Goal: Complete application form: Complete application form

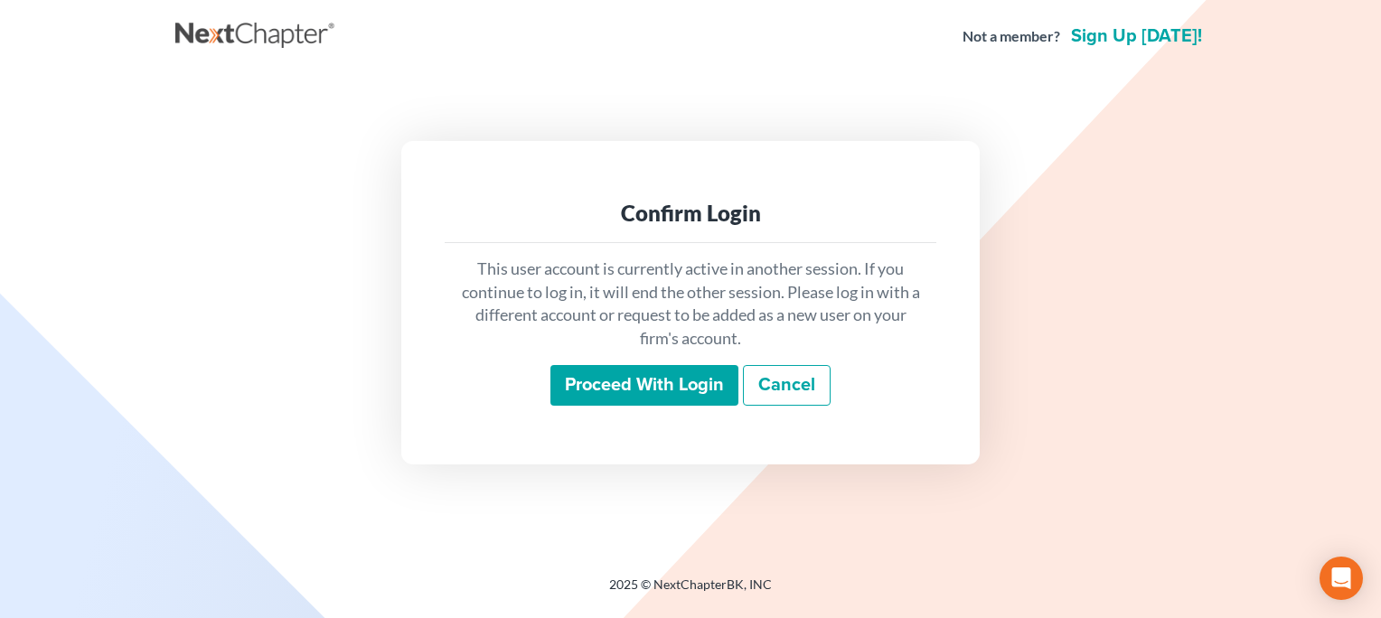
click at [657, 392] on input "Proceed with login" at bounding box center [645, 386] width 188 height 42
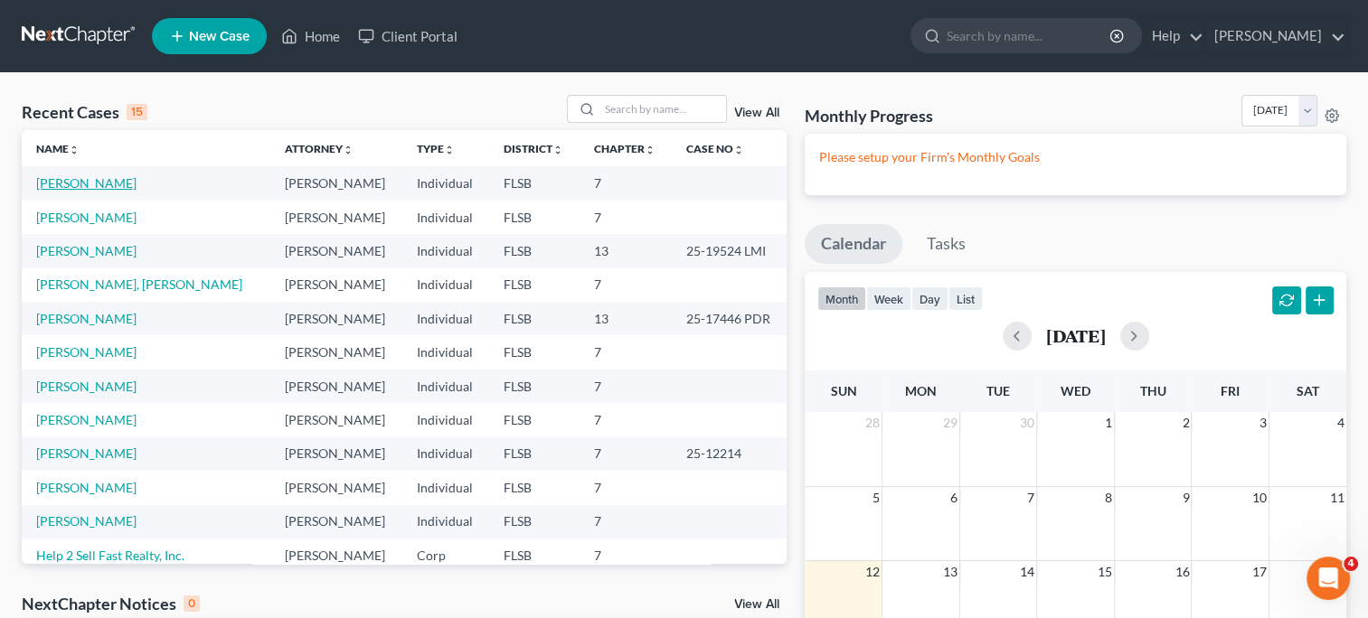
click at [106, 185] on link "Guerra, Albeiro" at bounding box center [86, 182] width 100 height 15
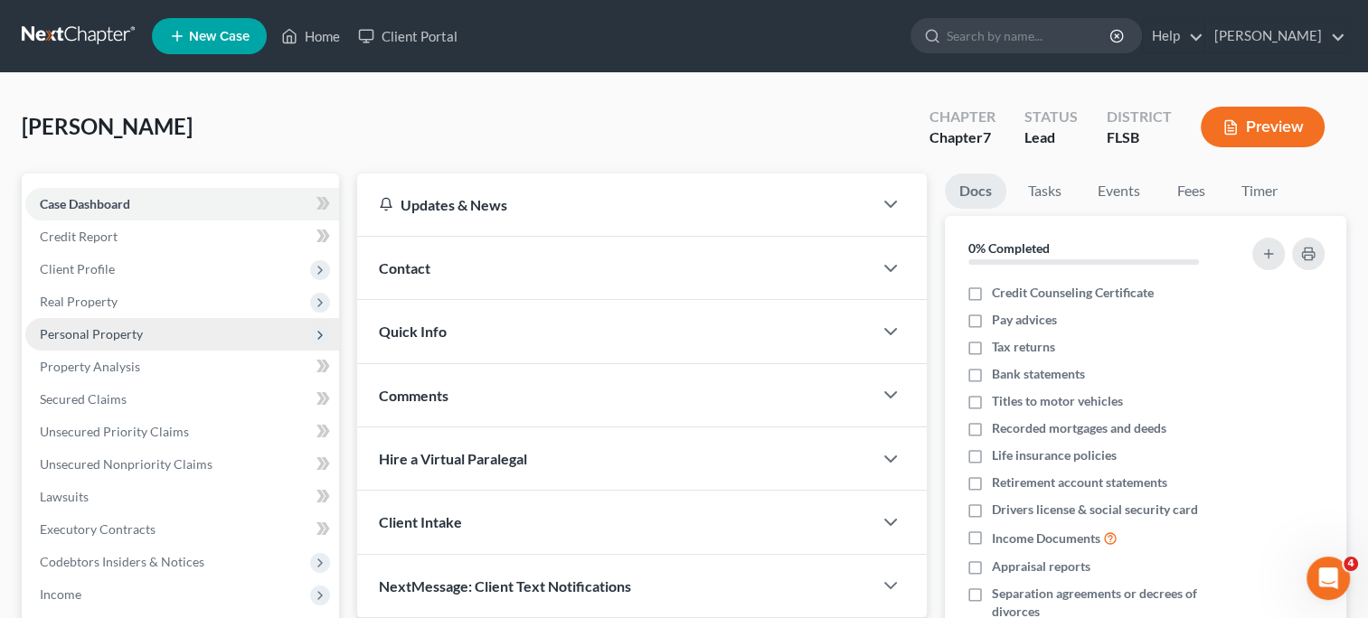
click at [101, 335] on span "Personal Property" at bounding box center [91, 333] width 103 height 15
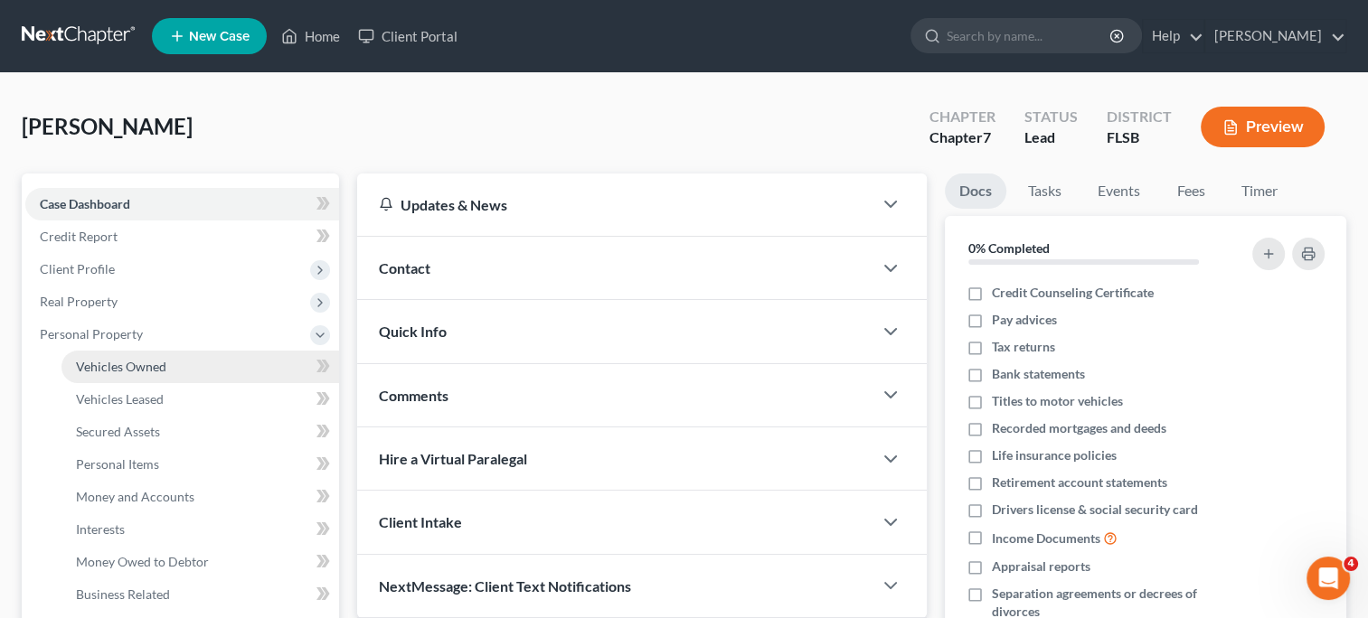
click at [109, 360] on span "Vehicles Owned" at bounding box center [121, 366] width 90 height 15
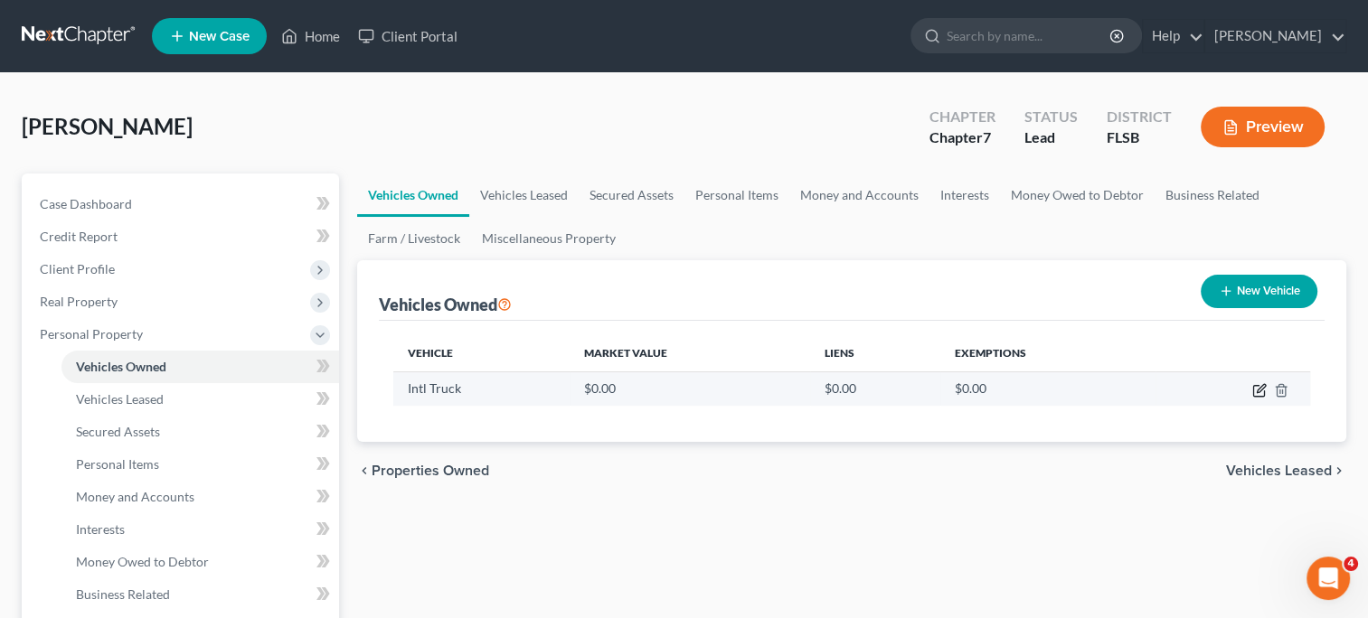
click at [1262, 388] on icon "button" at bounding box center [1261, 388] width 8 height 8
select select "1"
select select "4"
select select "0"
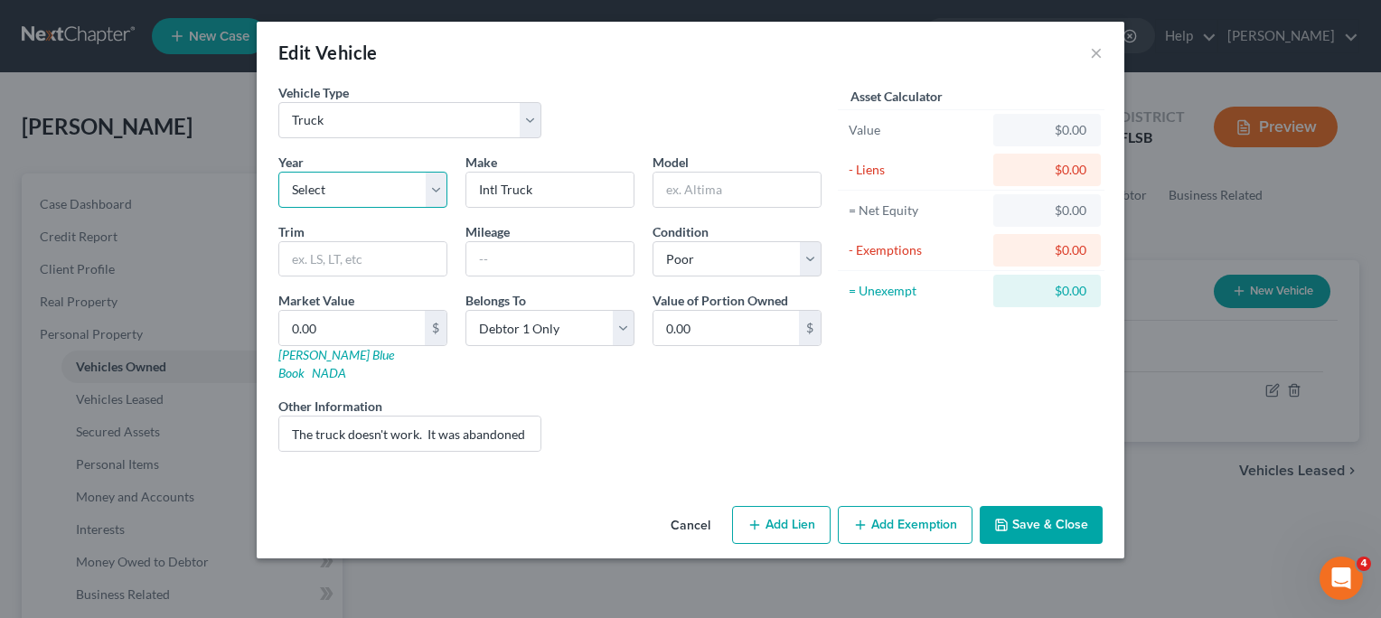
click at [434, 192] on select "Select 2026 2025 2024 2023 2022 2021 2020 2019 2018 2017 2016 2015 2014 2013 20…" at bounding box center [362, 190] width 169 height 36
select select "10"
click at [278, 172] on select "Select 2026 2025 2024 2023 2022 2021 2020 2019 2018 2017 2016 2015 2014 2013 20…" at bounding box center [362, 190] width 169 height 36
click at [534, 192] on input "Intl Truck" at bounding box center [549, 190] width 167 height 34
type input "I"
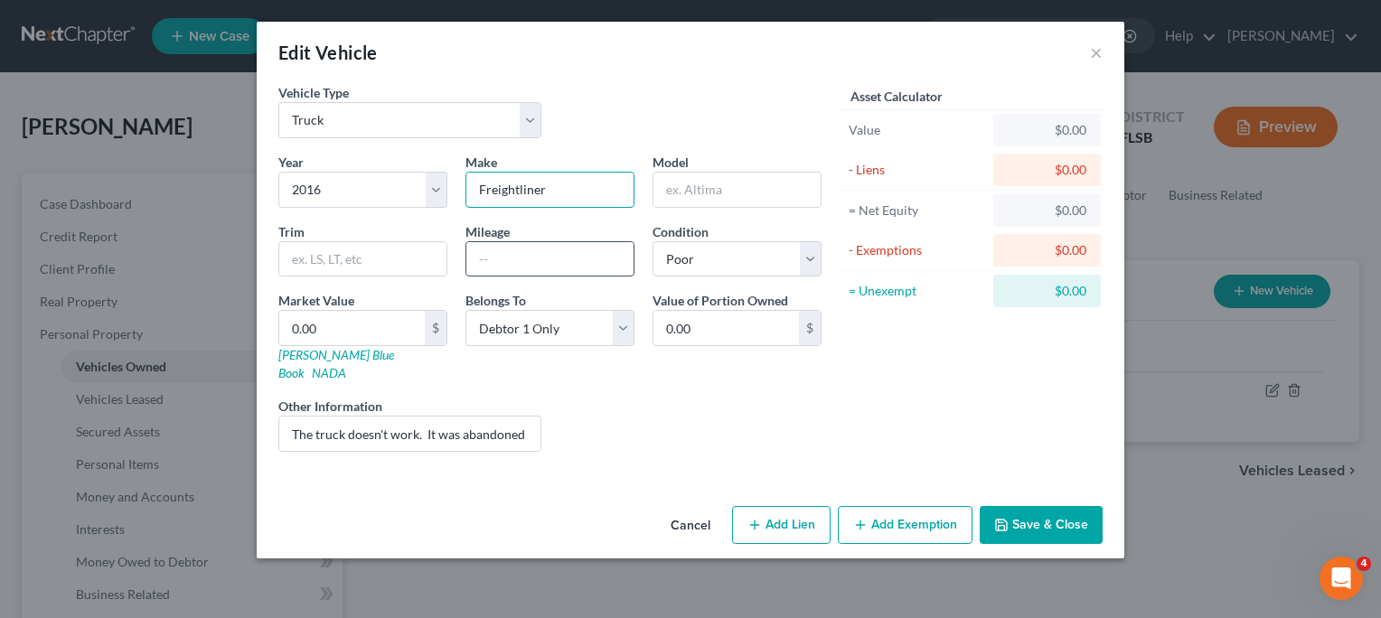
type input "Freightliner"
click at [523, 253] on input "text" at bounding box center [549, 259] width 167 height 34
type input "1,300,000"
click at [448, 419] on input "The truck doesn't work. It was abandoned in Texas when it ceased working." at bounding box center [409, 434] width 261 height 34
click at [705, 326] on input "0.00" at bounding box center [727, 328] width 146 height 34
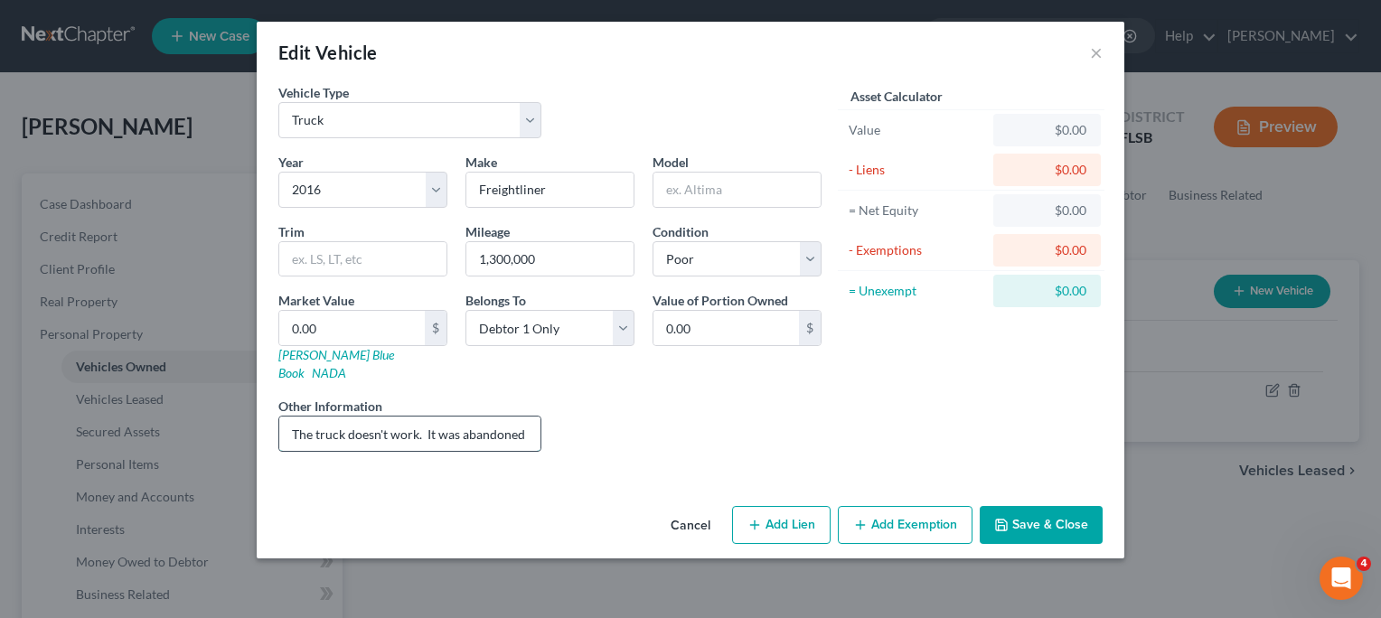
click at [531, 417] on input "The truck doesn't work. It was abandoned in Texas when it ceased working. VIN#3…" at bounding box center [409, 434] width 261 height 34
type input "The truck doesn't work. It was abandoned in Texas when it ceased working. VIN#3…"
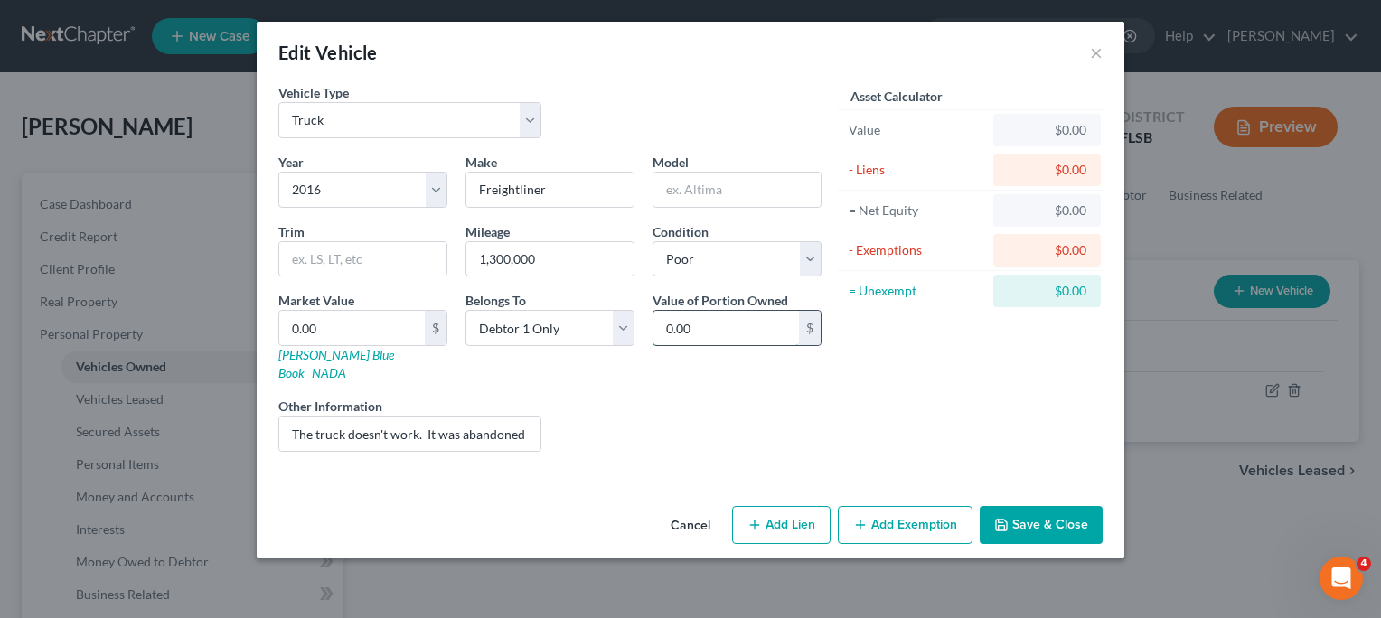
click at [709, 328] on input "0.00" at bounding box center [727, 328] width 146 height 34
type input "4,000"
click at [919, 506] on button "Add Exemption" at bounding box center [905, 525] width 135 height 38
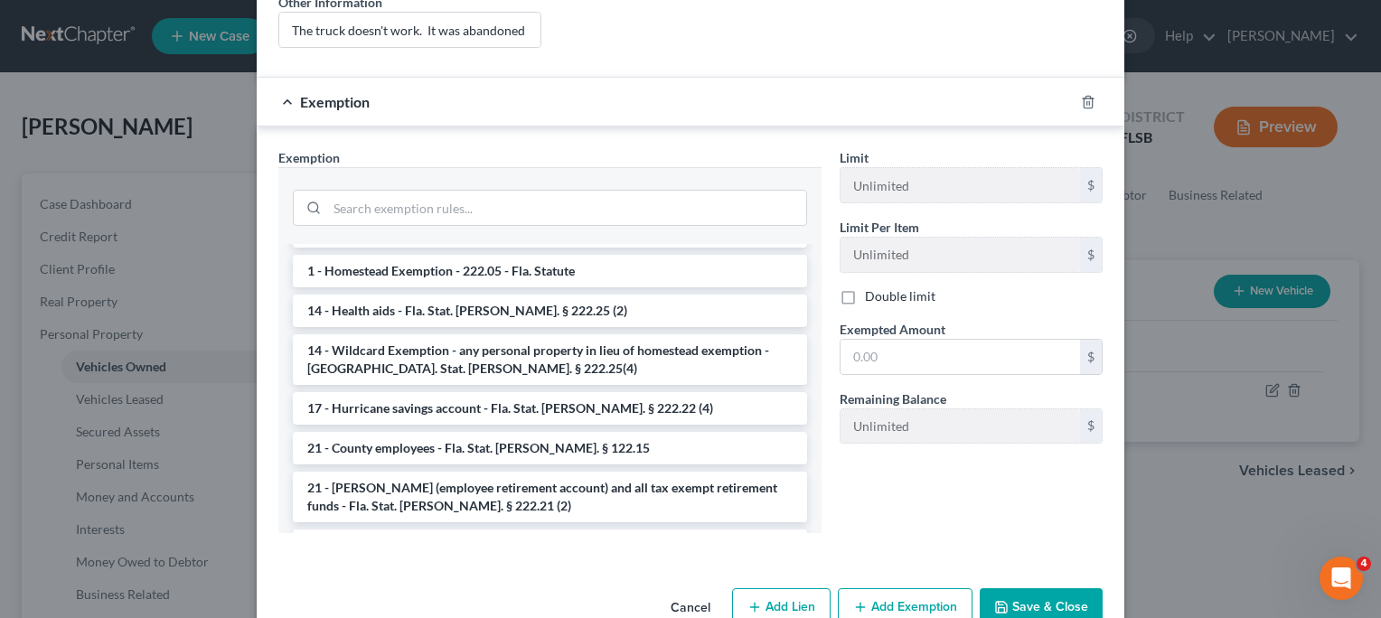
scroll to position [361, 0]
click at [372, 335] on li "14 - Wildcard Exemption - any personal property in lieu of homestead exemption …" at bounding box center [550, 360] width 514 height 51
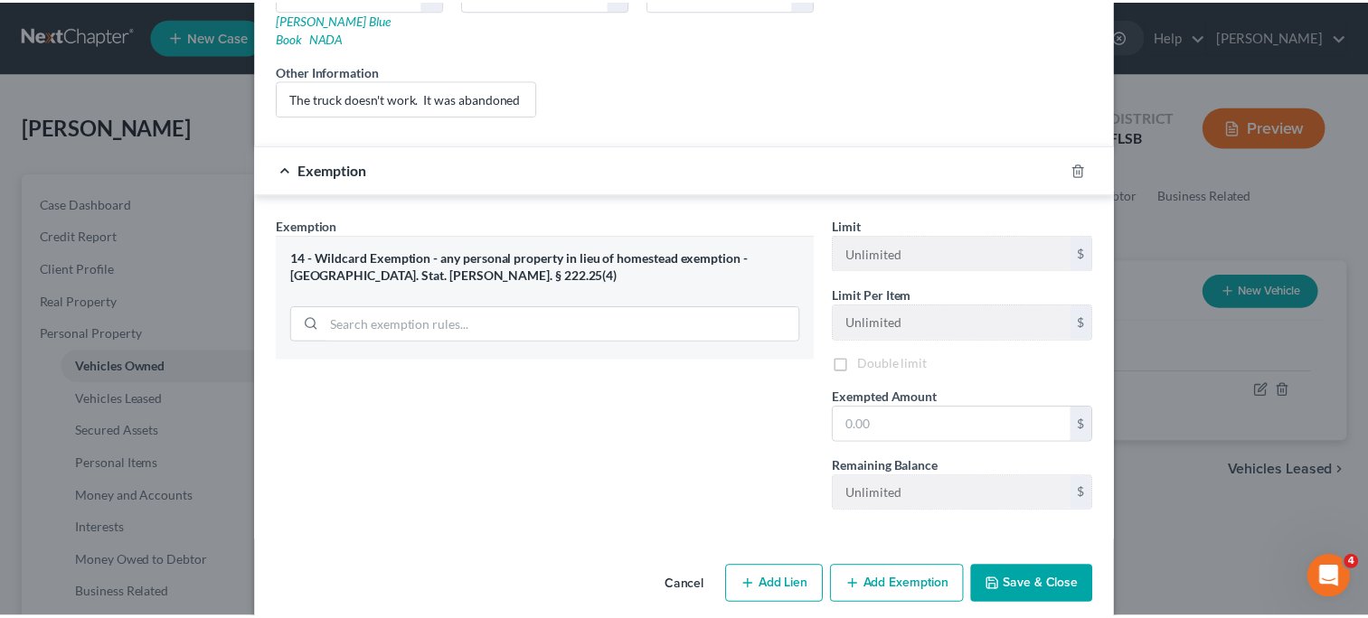
scroll to position [340, 0]
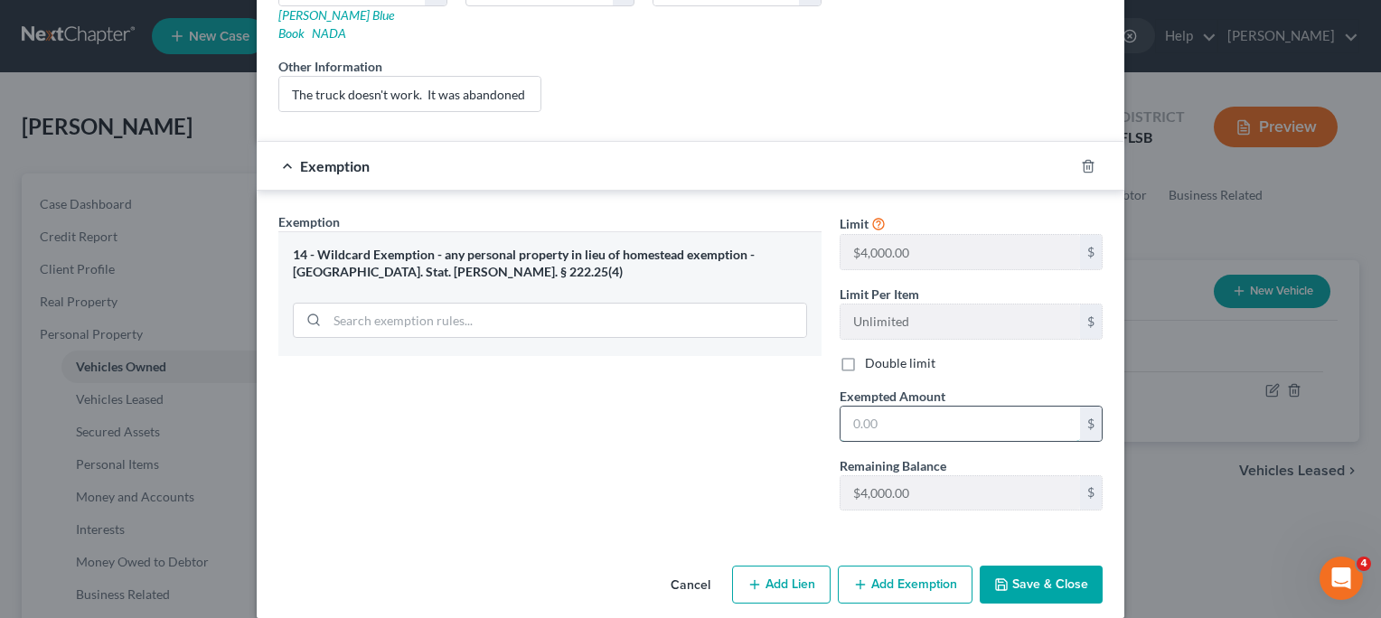
click at [857, 408] on input "text" at bounding box center [961, 424] width 240 height 34
type input "4,000"
click at [1049, 570] on button "Save & Close" at bounding box center [1041, 585] width 123 height 38
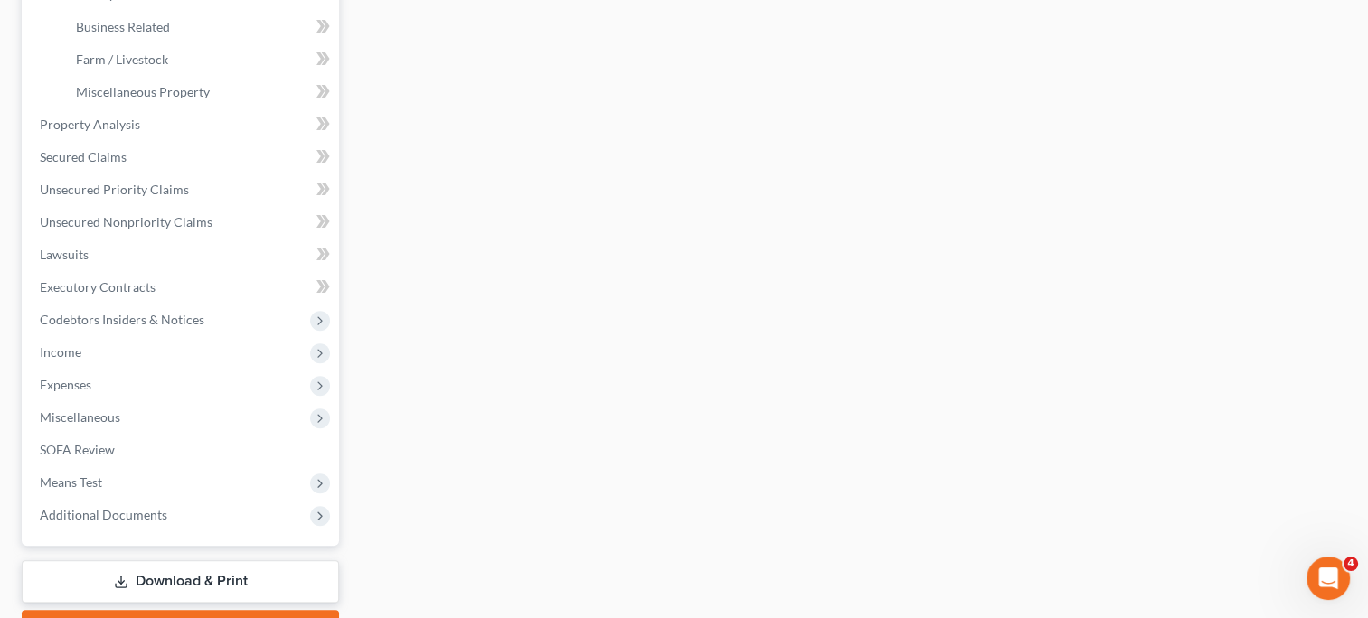
scroll to position [666, 0]
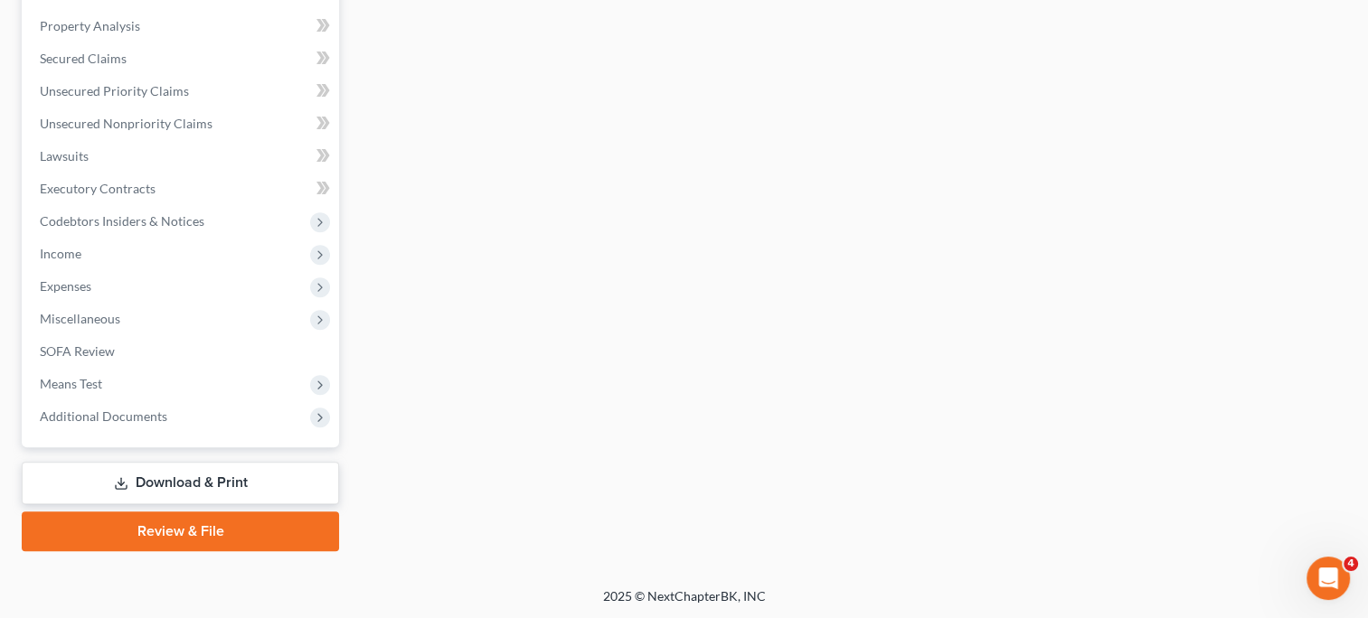
click at [227, 481] on link "Download & Print" at bounding box center [180, 483] width 317 height 42
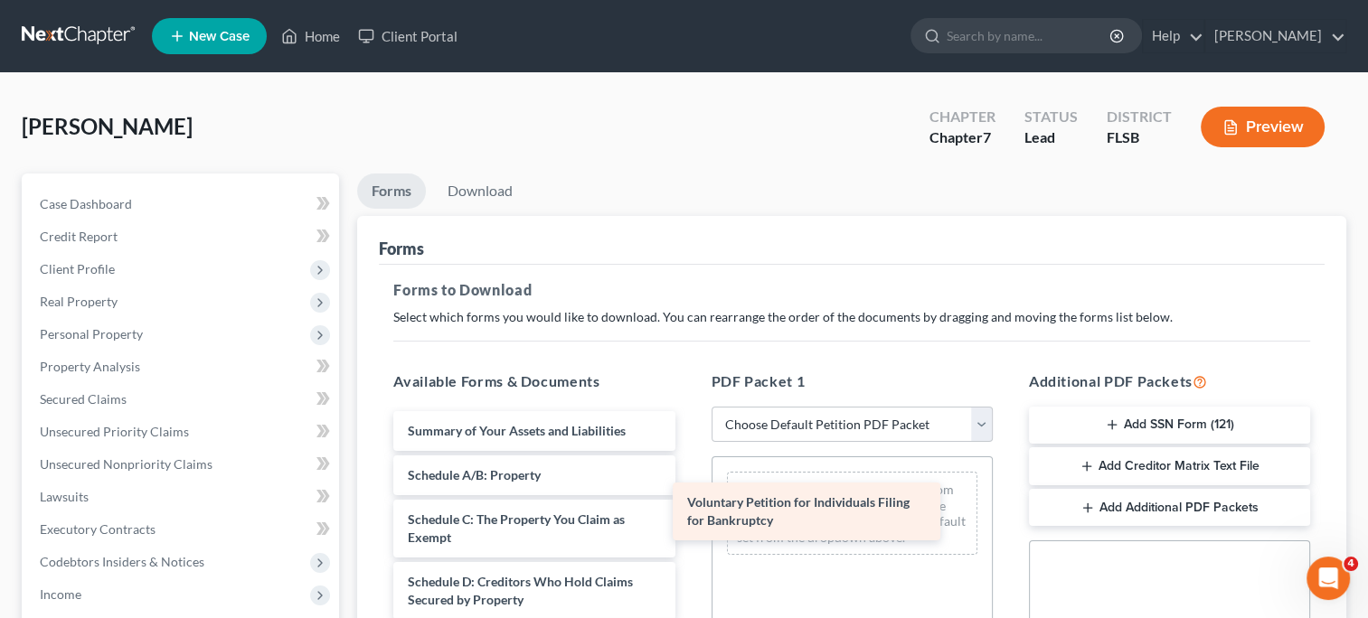
drag, startPoint x: 533, startPoint y: 434, endPoint x: 814, endPoint y: 508, distance: 289.9
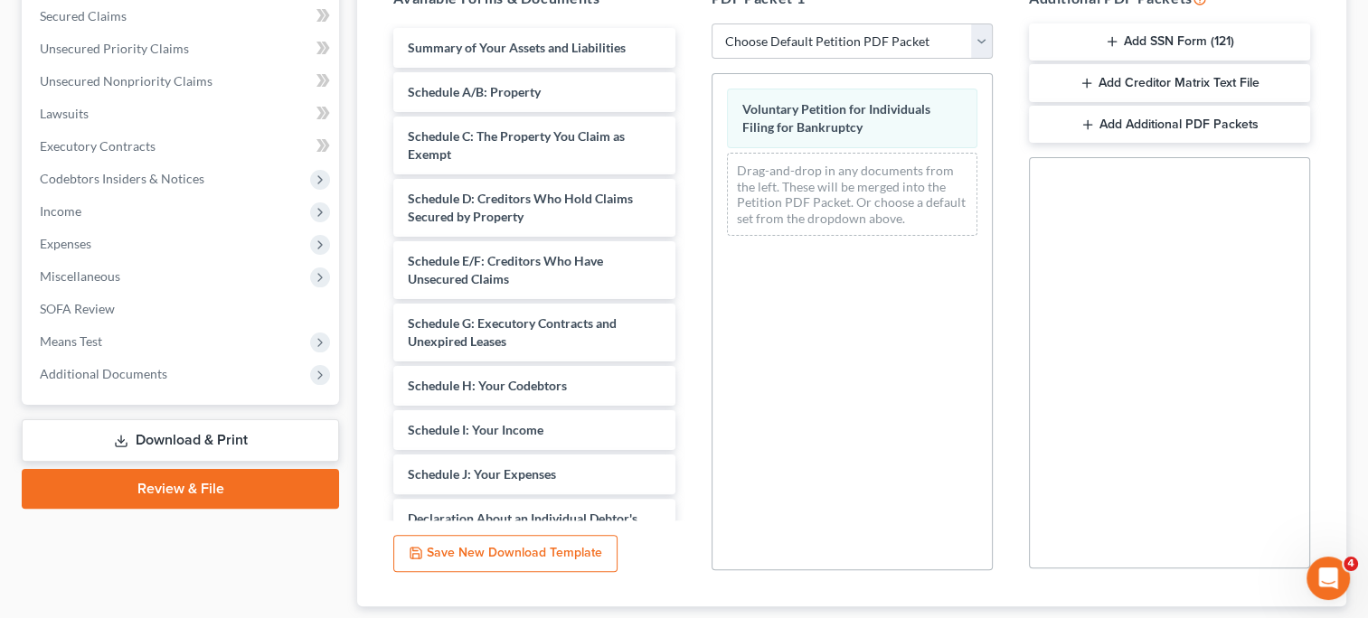
scroll to position [383, 0]
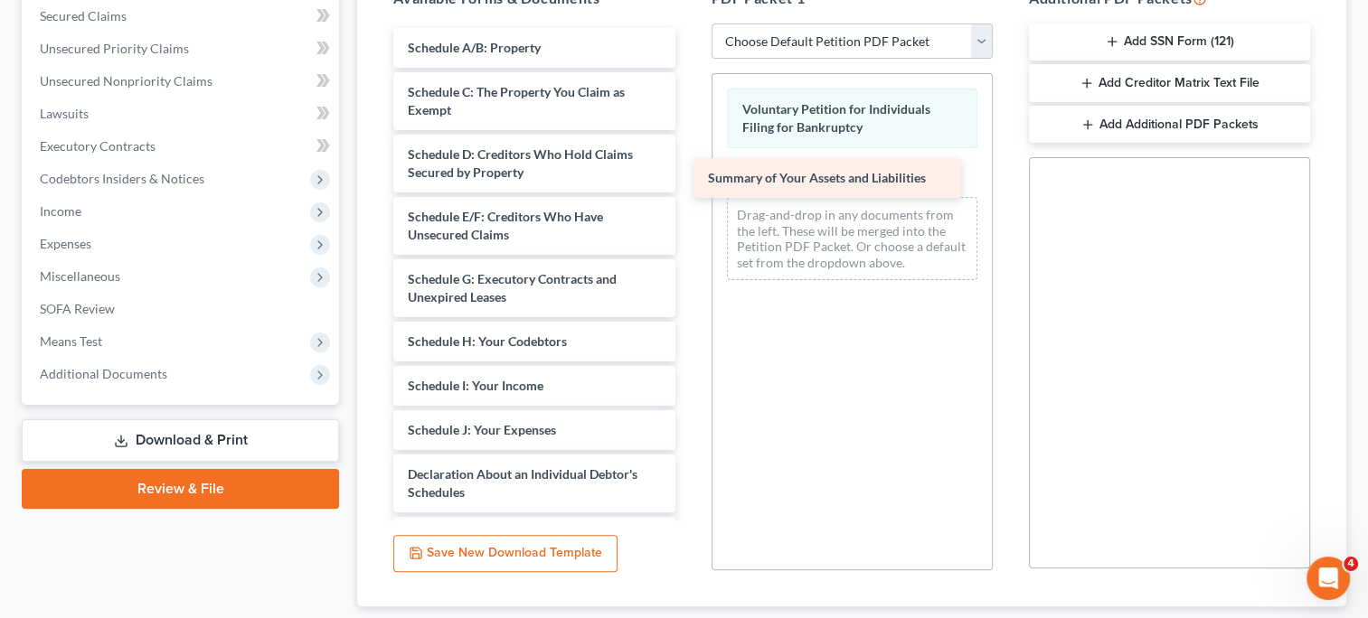
drag, startPoint x: 504, startPoint y: 62, endPoint x: 810, endPoint y: 193, distance: 332.1
click at [689, 193] on div "Summary of Your Assets and Liabilities Summary of Your Assets and Liabilities S…" at bounding box center [534, 492] width 310 height 929
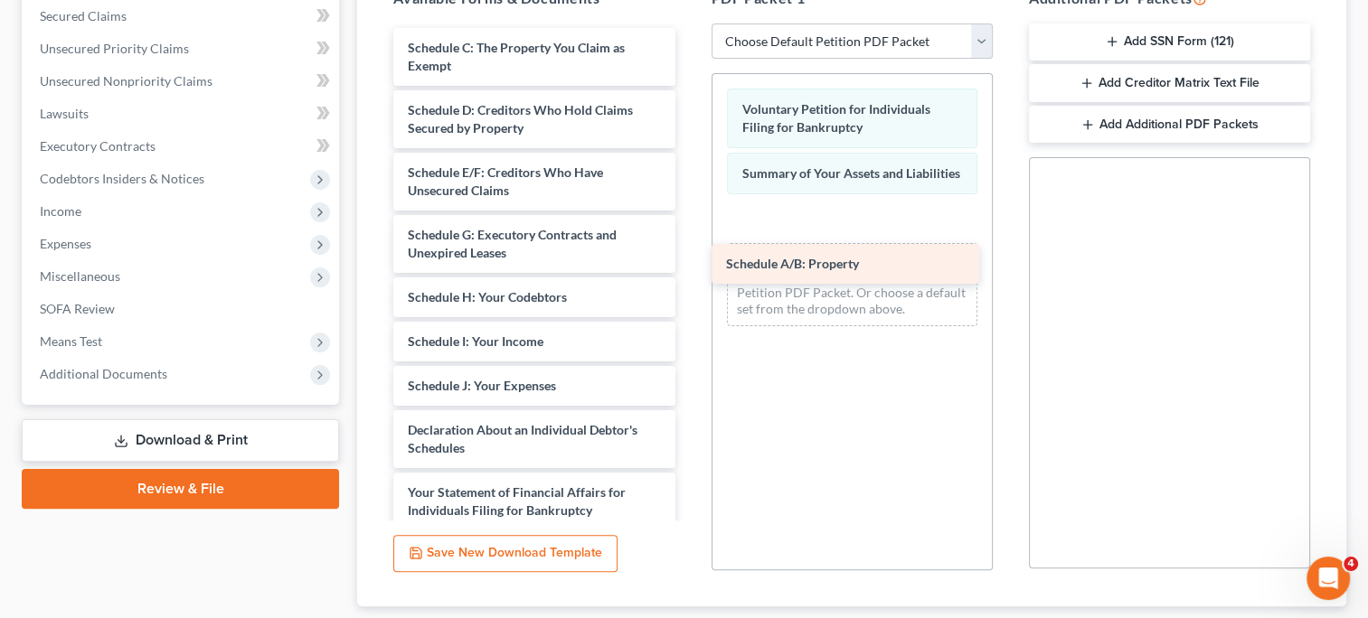
drag, startPoint x: 505, startPoint y: 50, endPoint x: 826, endPoint y: 254, distance: 380.5
click at [689, 254] on div "Schedule A/B: Property Schedule A/B: Property Schedule C: The Property You Clai…" at bounding box center [534, 470] width 310 height 885
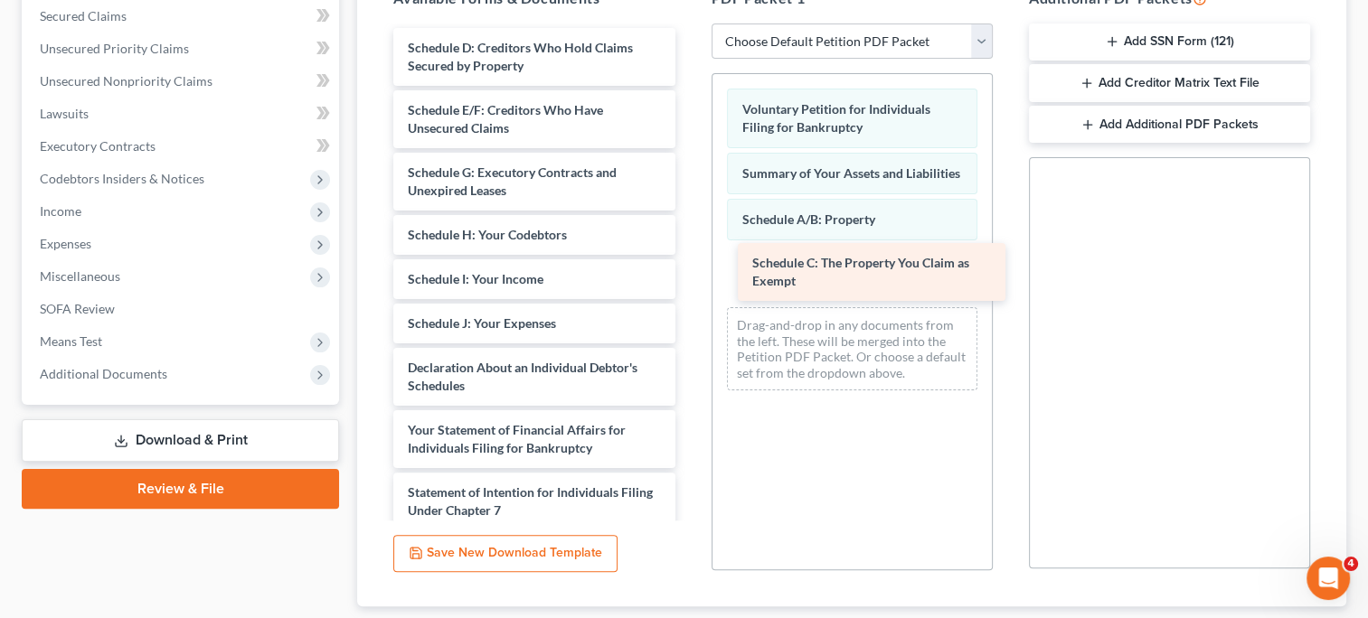
drag, startPoint x: 441, startPoint y: 62, endPoint x: 784, endPoint y: 279, distance: 405.6
click at [689, 279] on div "Schedule C: The Property You Claim as Exempt Schedule C: The Property You Claim…" at bounding box center [534, 439] width 310 height 823
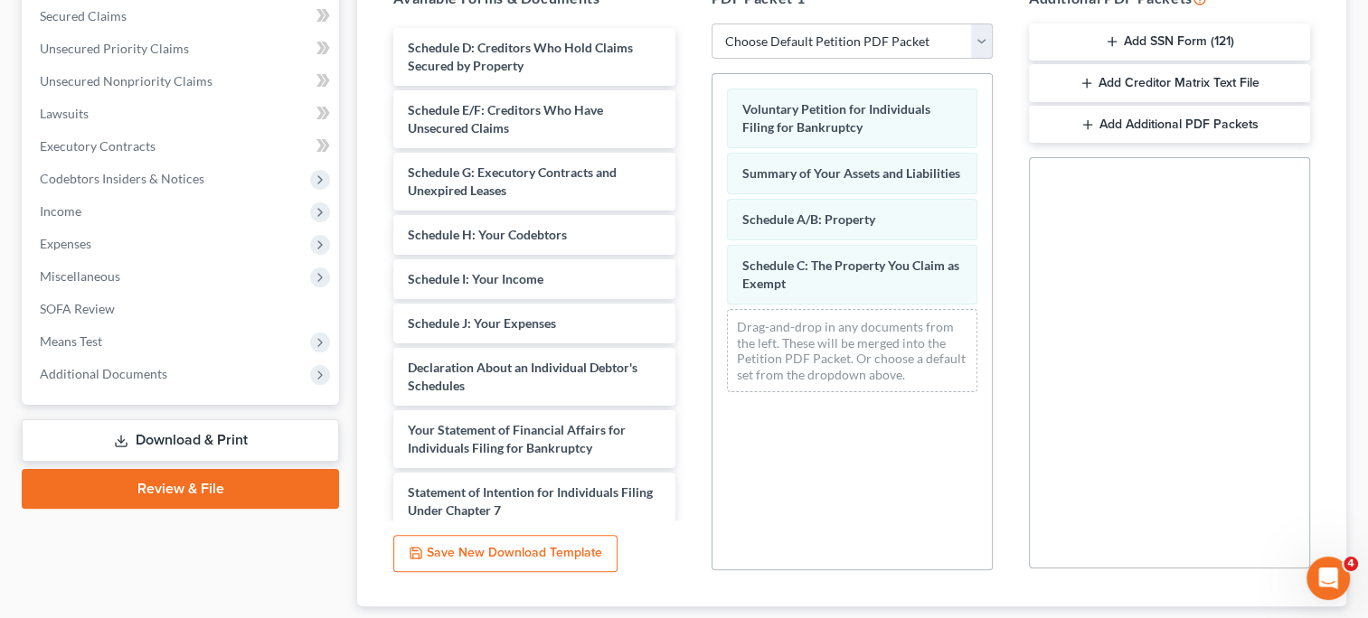
scroll to position [412, 0]
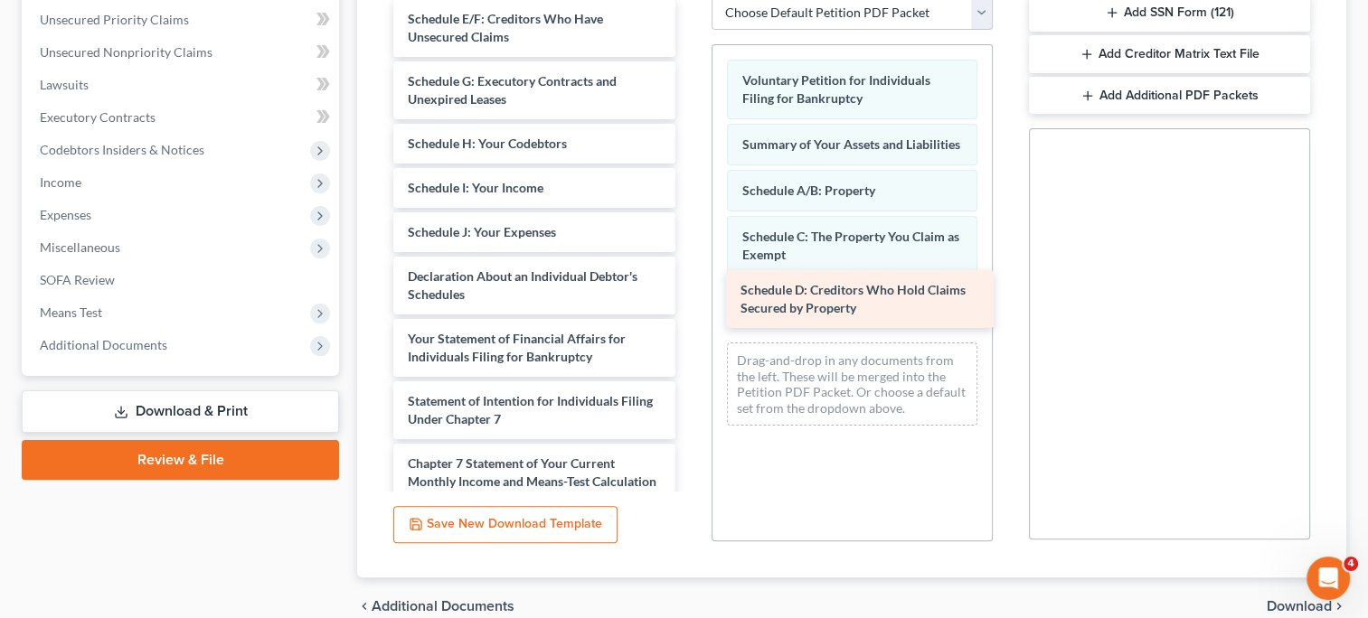
drag, startPoint x: 466, startPoint y: 25, endPoint x: 799, endPoint y: 298, distance: 430.4
click at [689, 298] on div "Schedule D: Creditors Who Hold Claims Secured by Property Schedule D: Creditors…" at bounding box center [534, 379] width 310 height 760
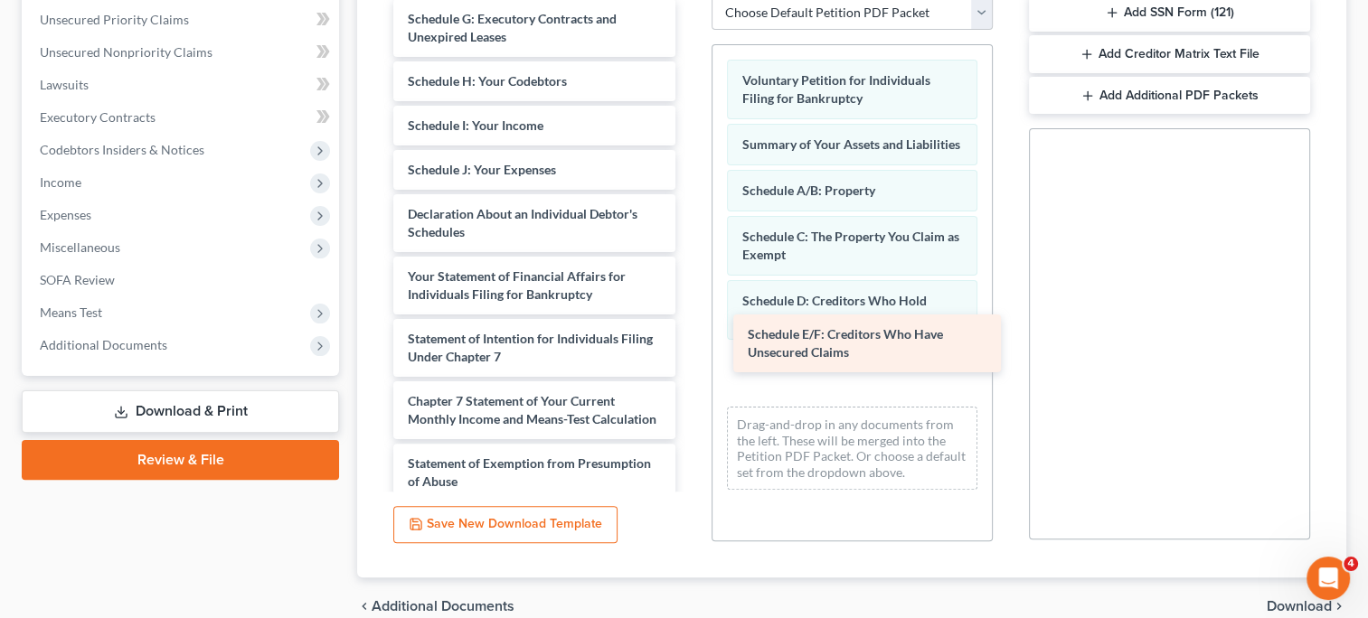
drag, startPoint x: 419, startPoint y: 34, endPoint x: 759, endPoint y: 352, distance: 465.0
click at [689, 352] on div "Schedule E/F: Creditors Who Have Unsecured Claims Schedule E/F: Creditors Who H…" at bounding box center [534, 348] width 310 height 698
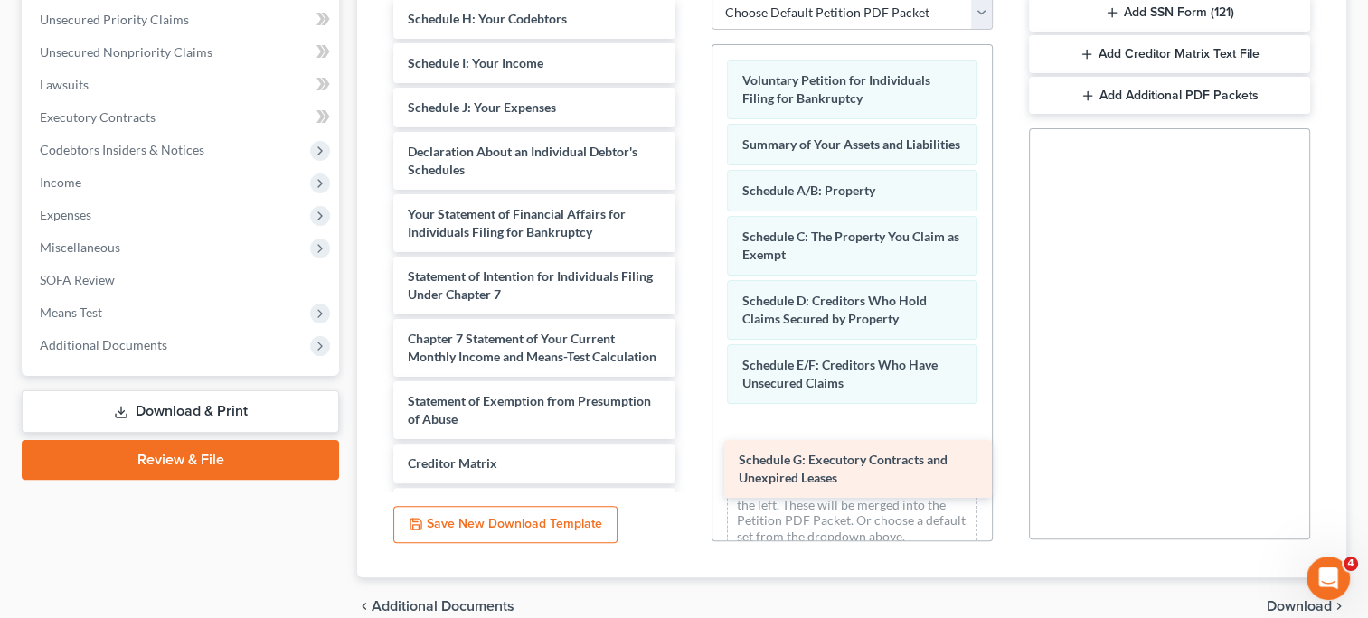
drag, startPoint x: 440, startPoint y: 37, endPoint x: 773, endPoint y: 479, distance: 553.3
click at [689, 479] on div "Schedule G: Executory Contracts and Unexpired Leases Schedule G: Executory Cont…" at bounding box center [534, 317] width 310 height 636
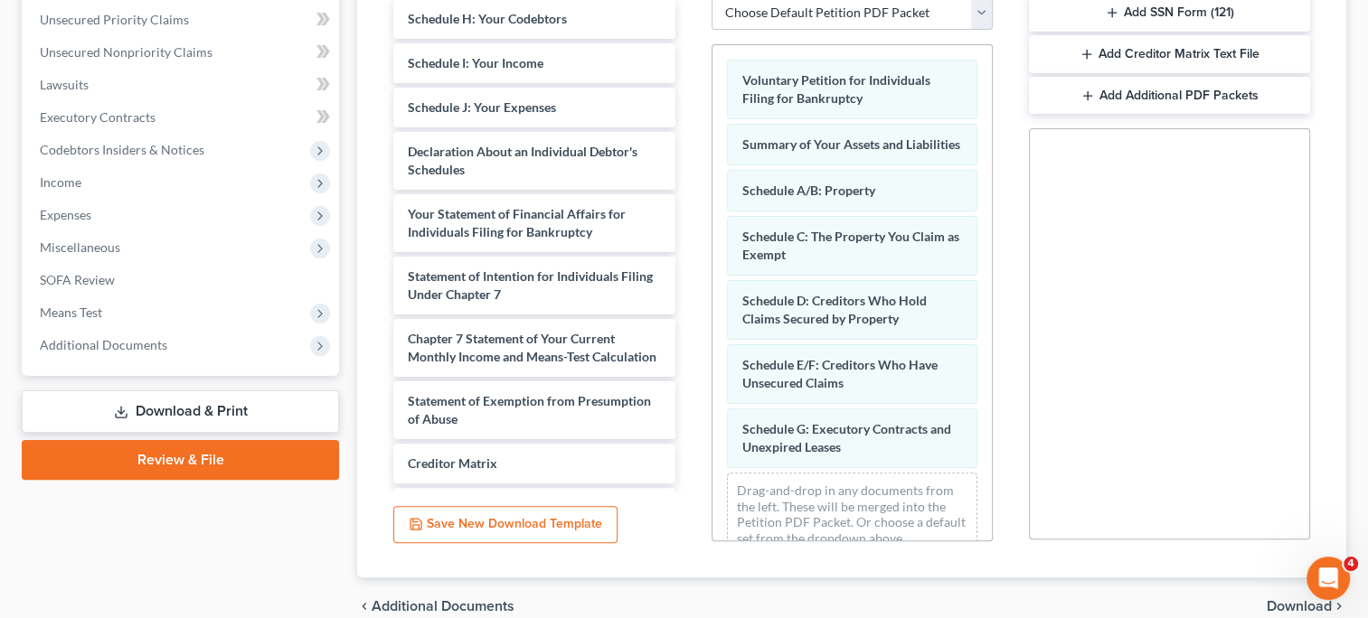
scroll to position [43, 0]
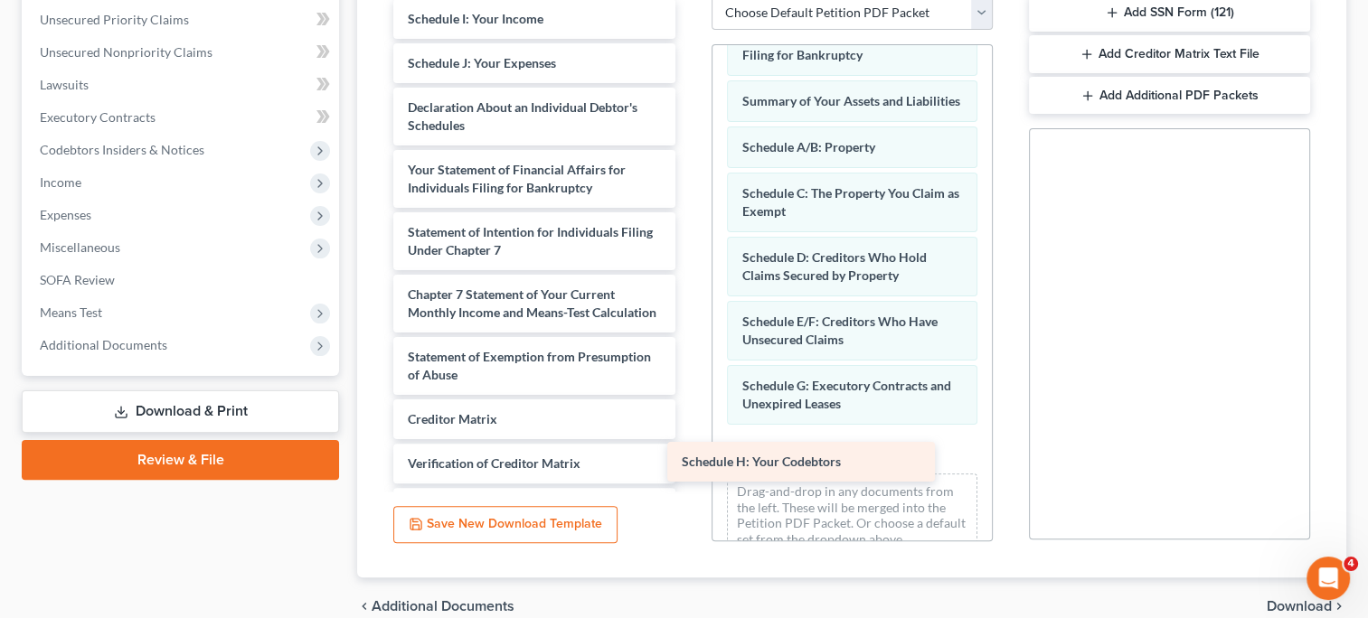
drag, startPoint x: 448, startPoint y: 26, endPoint x: 721, endPoint y: 471, distance: 522.4
click at [689, 471] on div "Schedule H: Your Codebtors Schedule H: Your Codebtors Schedule I: Your Income S…" at bounding box center [534, 294] width 310 height 591
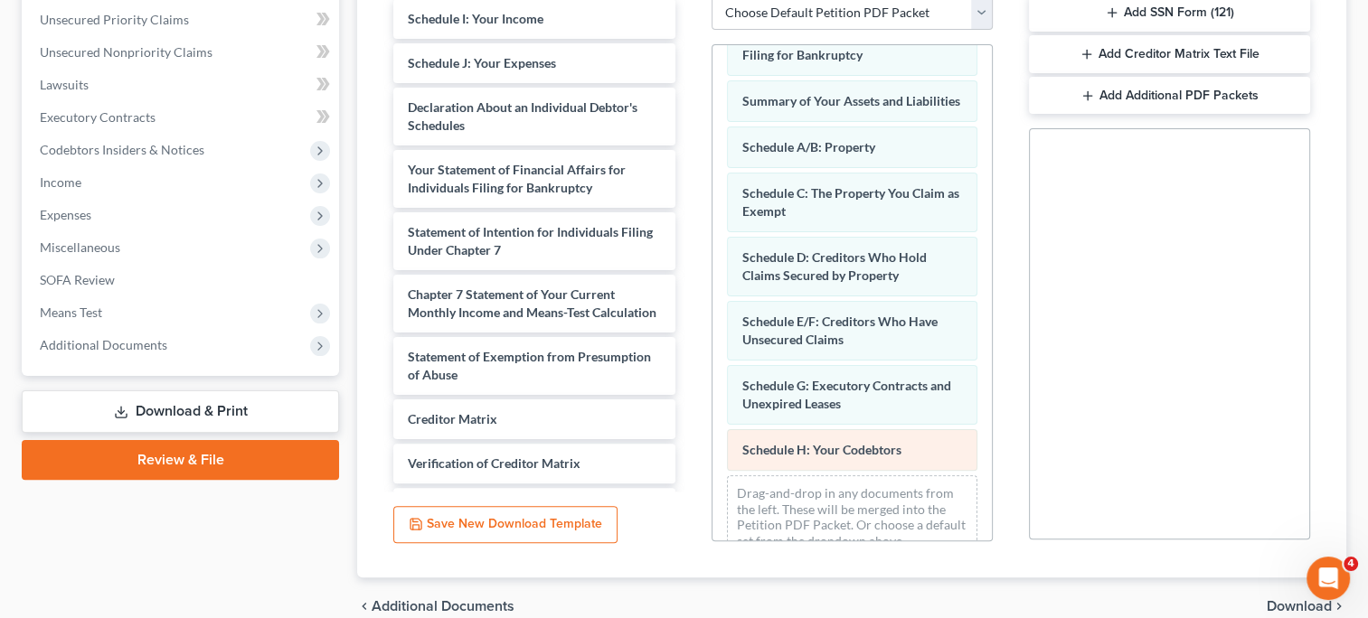
scroll to position [90, 0]
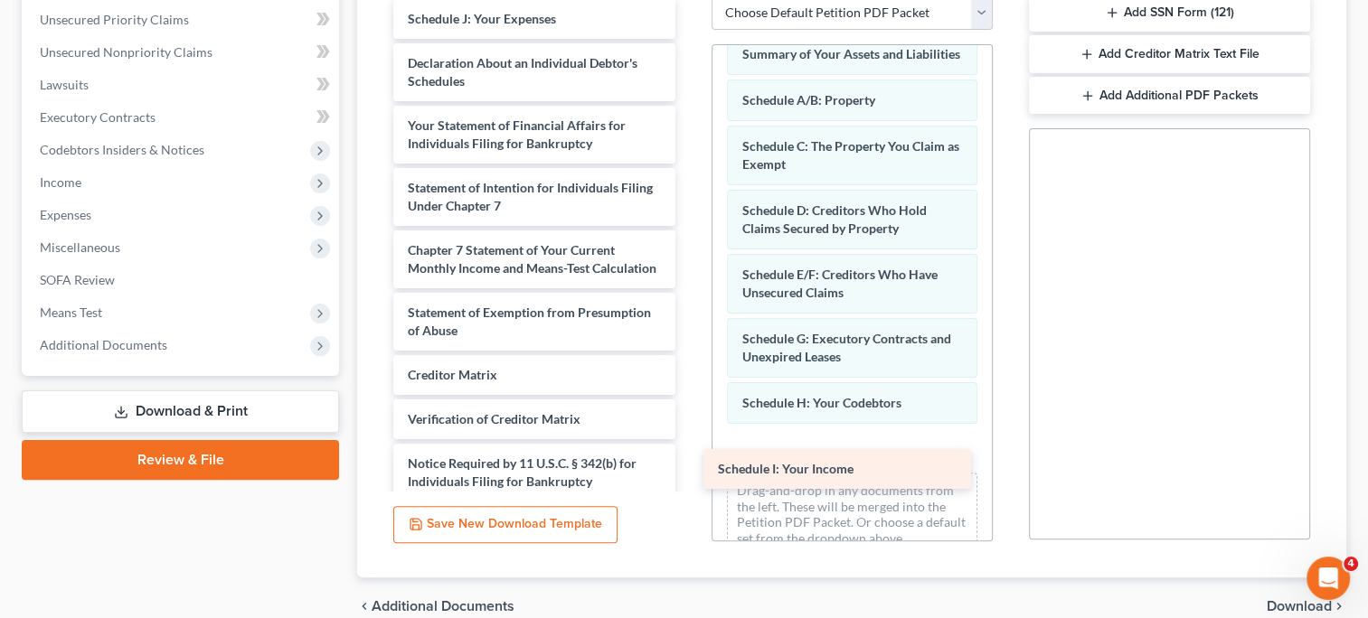
drag, startPoint x: 431, startPoint y: 14, endPoint x: 745, endPoint y: 466, distance: 550.2
click at [689, 466] on div "Schedule I: Your Income Schedule I: Your Income Schedule J: Your Expenses Decla…" at bounding box center [534, 272] width 310 height 547
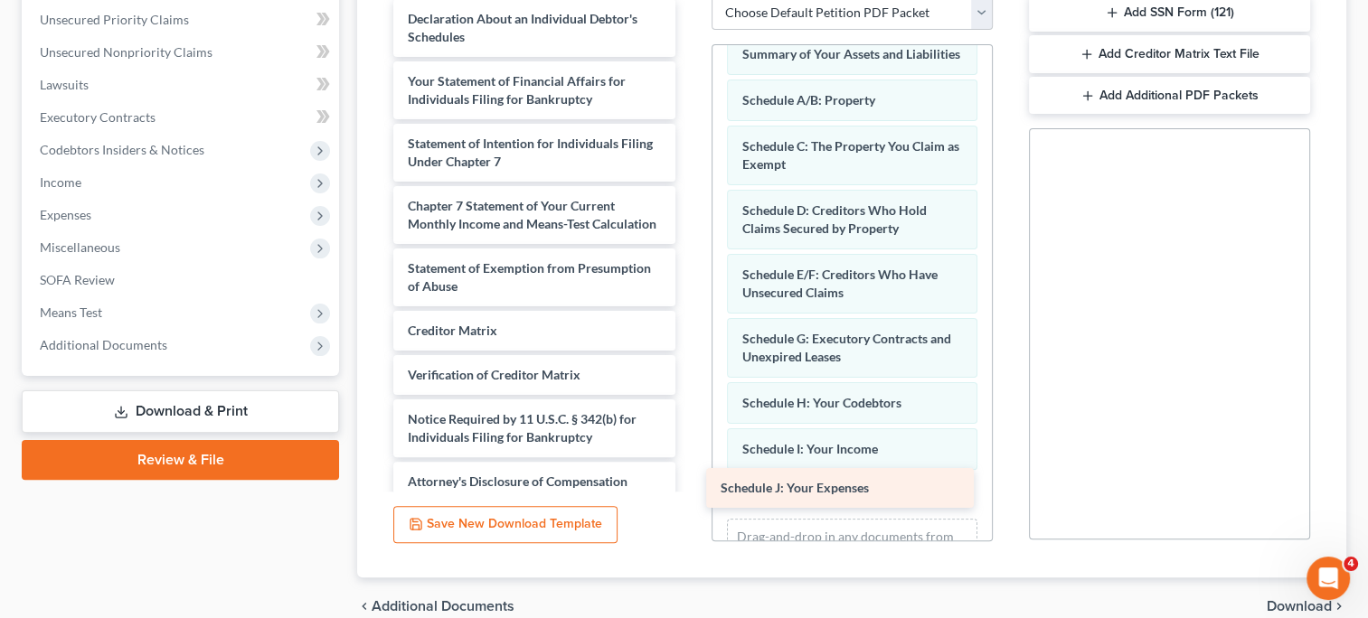
drag, startPoint x: 455, startPoint y: 22, endPoint x: 768, endPoint y: 493, distance: 565.4
click at [689, 493] on div "Schedule J: Your Expenses Schedule J: Your Expenses Declaration About an Indivi…" at bounding box center [534, 250] width 310 height 503
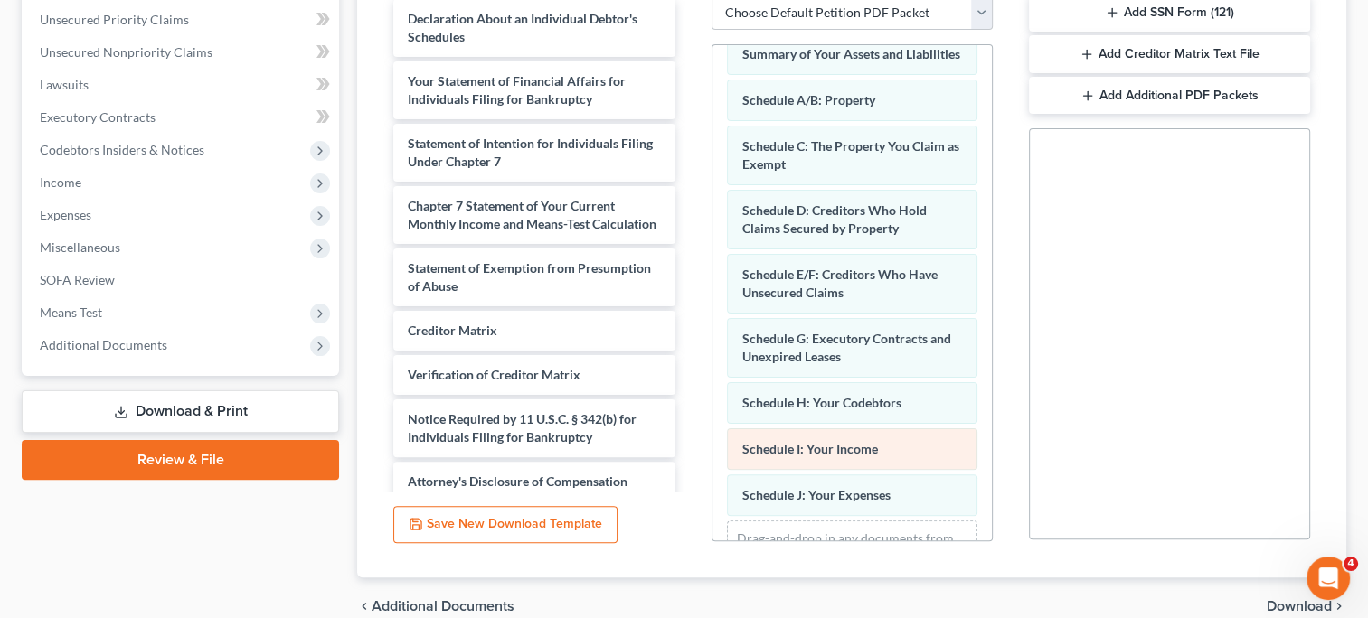
scroll to position [181, 0]
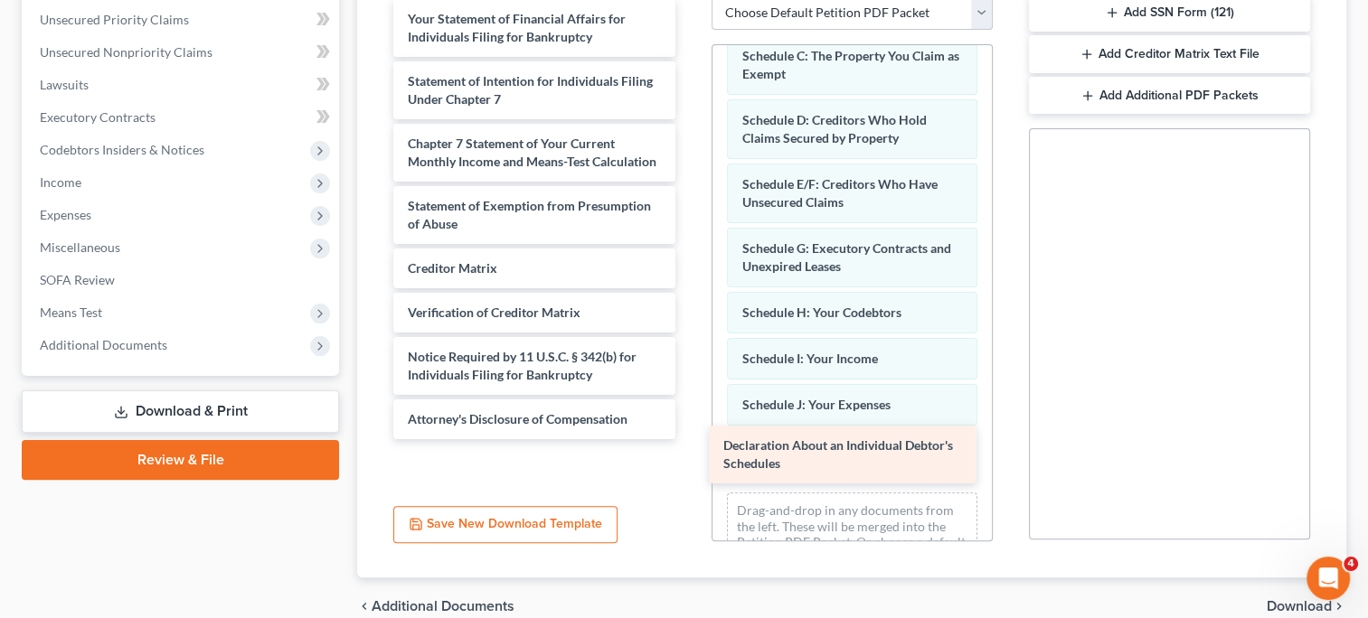
drag, startPoint x: 454, startPoint y: 32, endPoint x: 770, endPoint y: 459, distance: 532.0
click at [689, 439] on div "Declaration About an Individual Debtor's Schedules Declaration About an Individ…" at bounding box center [534, 219] width 310 height 440
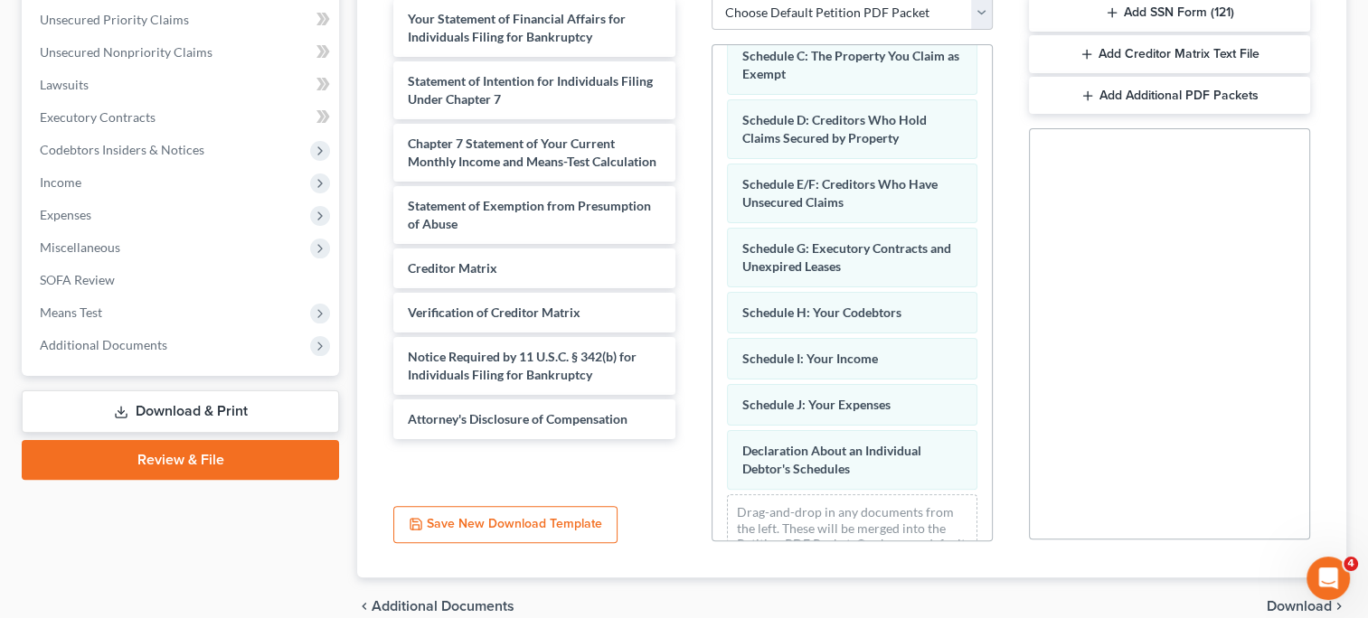
scroll to position [245, 0]
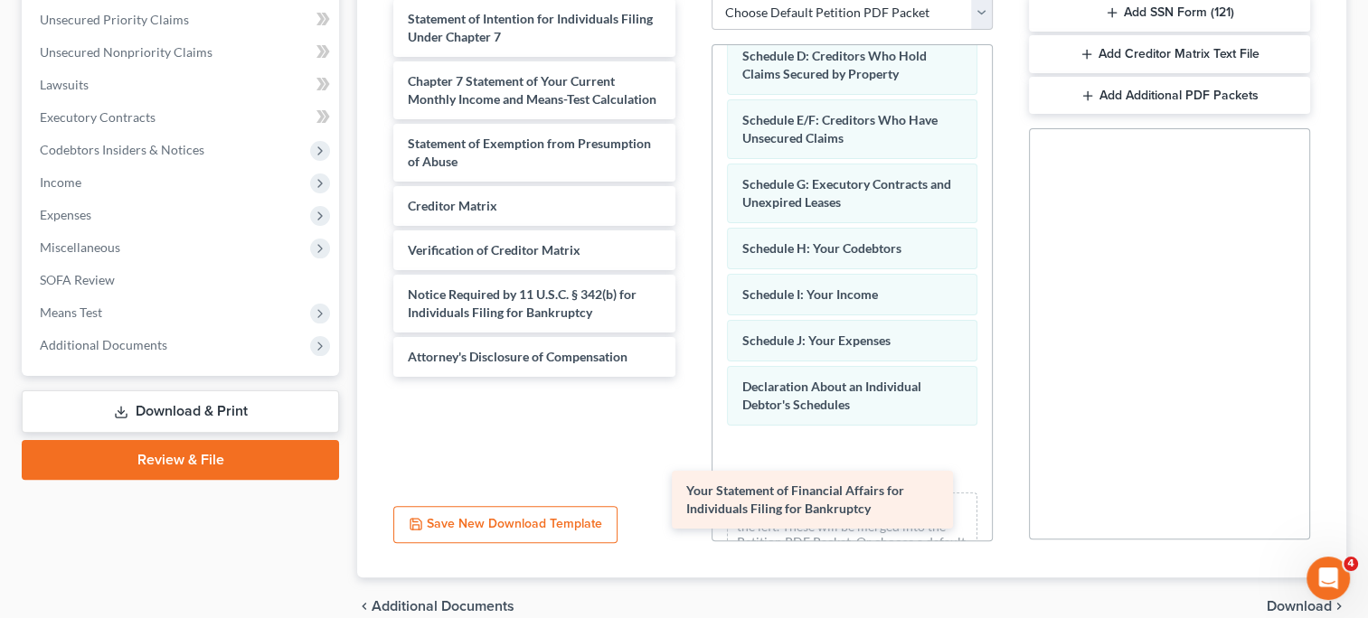
drag, startPoint x: 444, startPoint y: 30, endPoint x: 724, endPoint y: 503, distance: 549.6
click at [689, 377] on div "Your Statement of Financial Affairs for Individuals Filing for Bankruptcy Your …" at bounding box center [534, 188] width 310 height 378
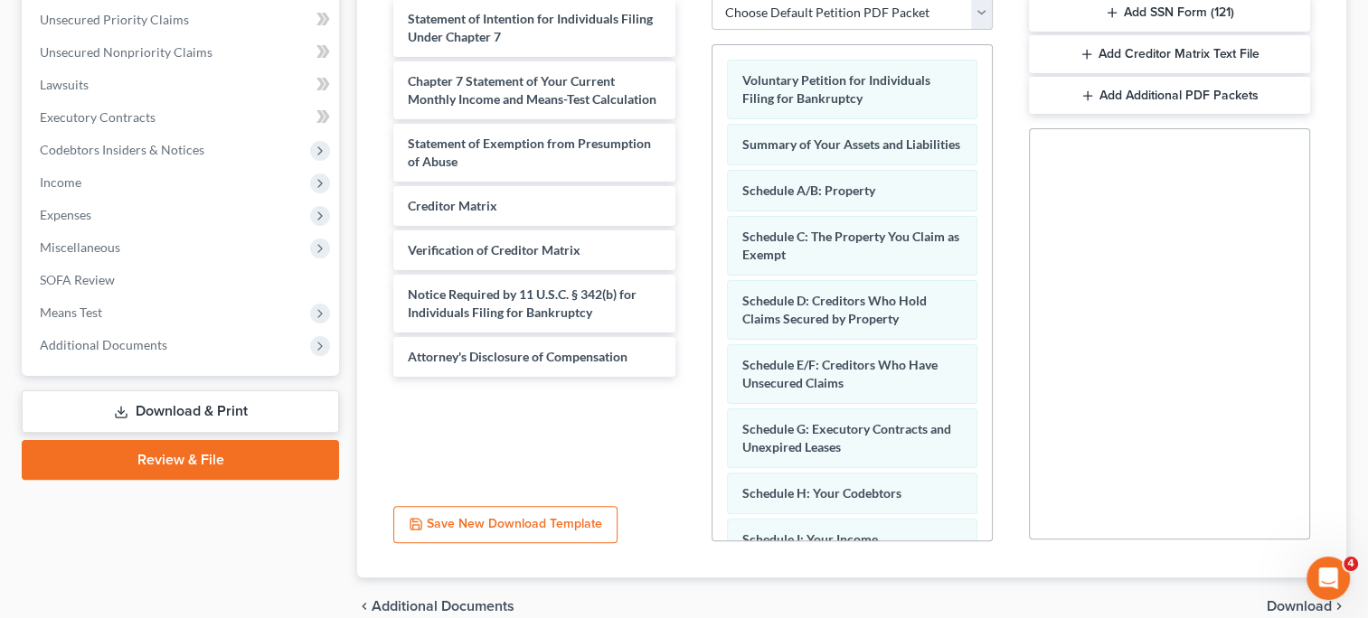
scroll to position [0, 0]
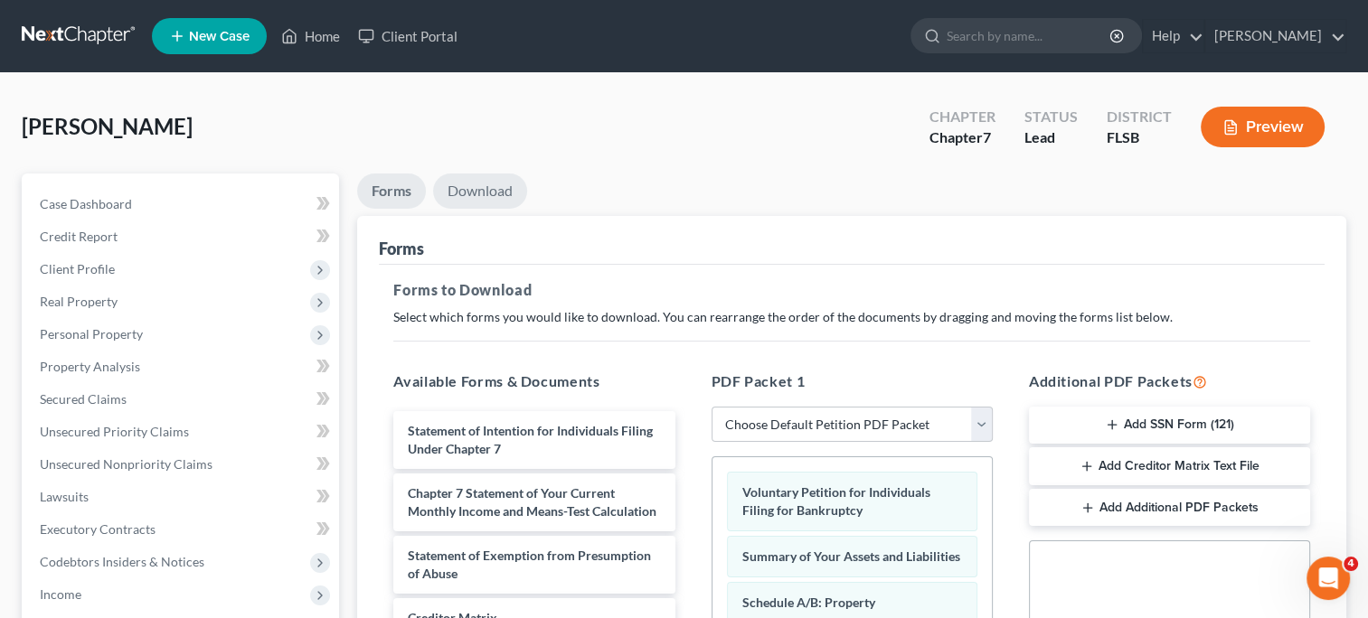
click at [474, 194] on link "Download" at bounding box center [480, 191] width 94 height 35
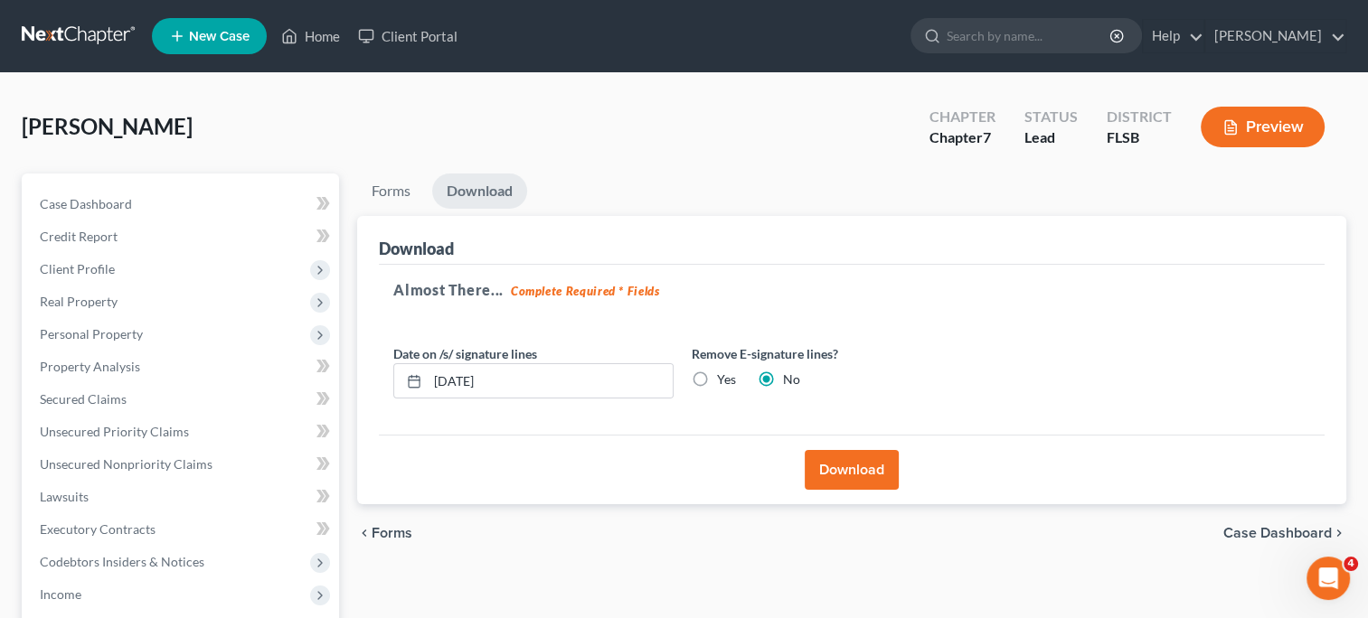
click at [828, 462] on button "Download" at bounding box center [852, 470] width 94 height 40
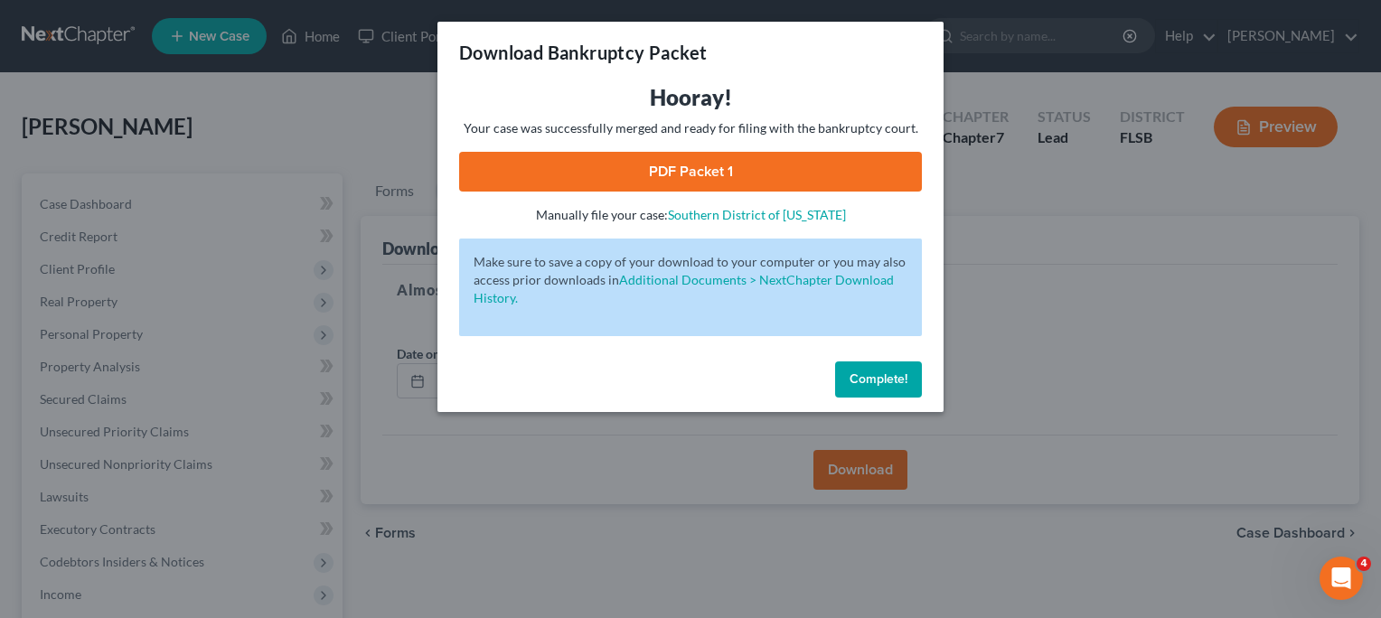
click at [650, 160] on link "PDF Packet 1" at bounding box center [690, 172] width 463 height 40
click at [883, 391] on button "Complete!" at bounding box center [878, 380] width 87 height 36
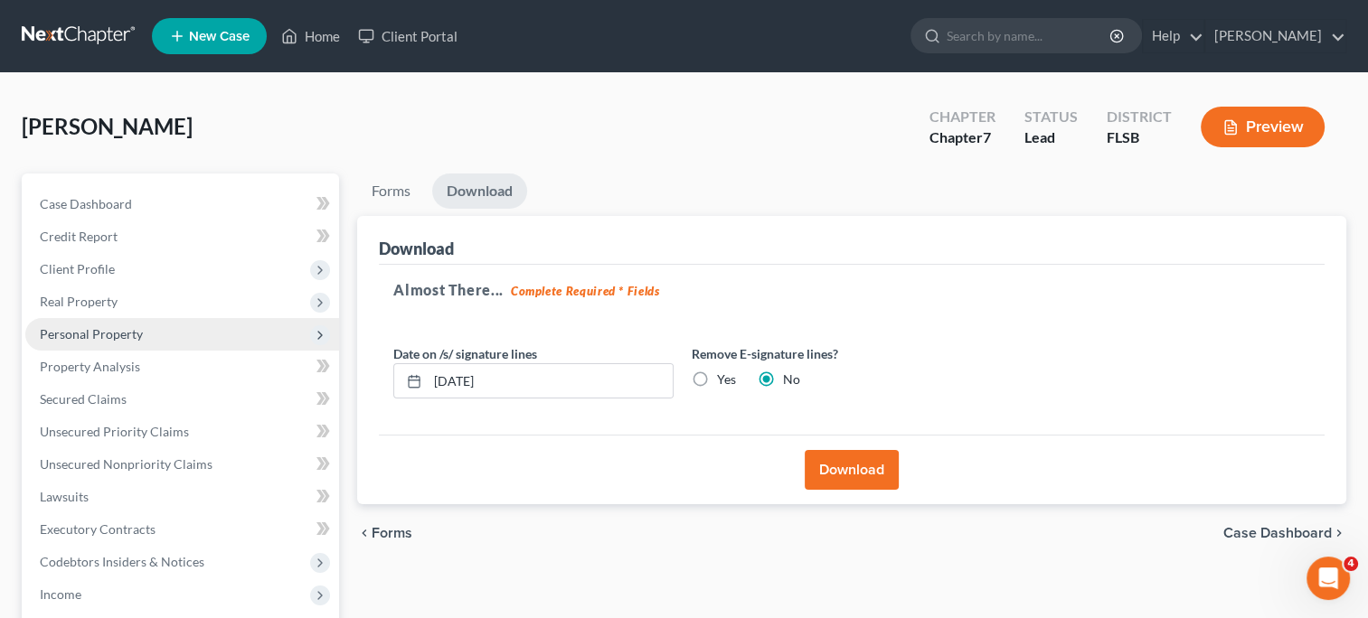
click at [102, 335] on span "Personal Property" at bounding box center [91, 333] width 103 height 15
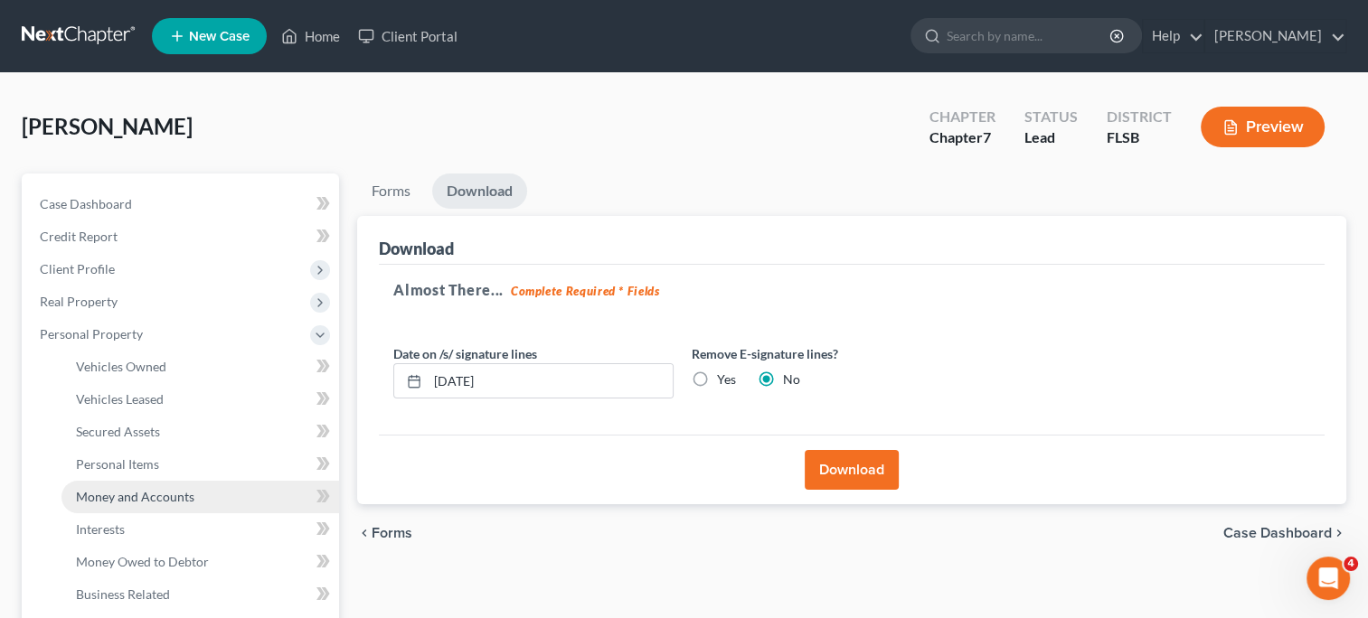
click at [160, 495] on span "Money and Accounts" at bounding box center [135, 496] width 118 height 15
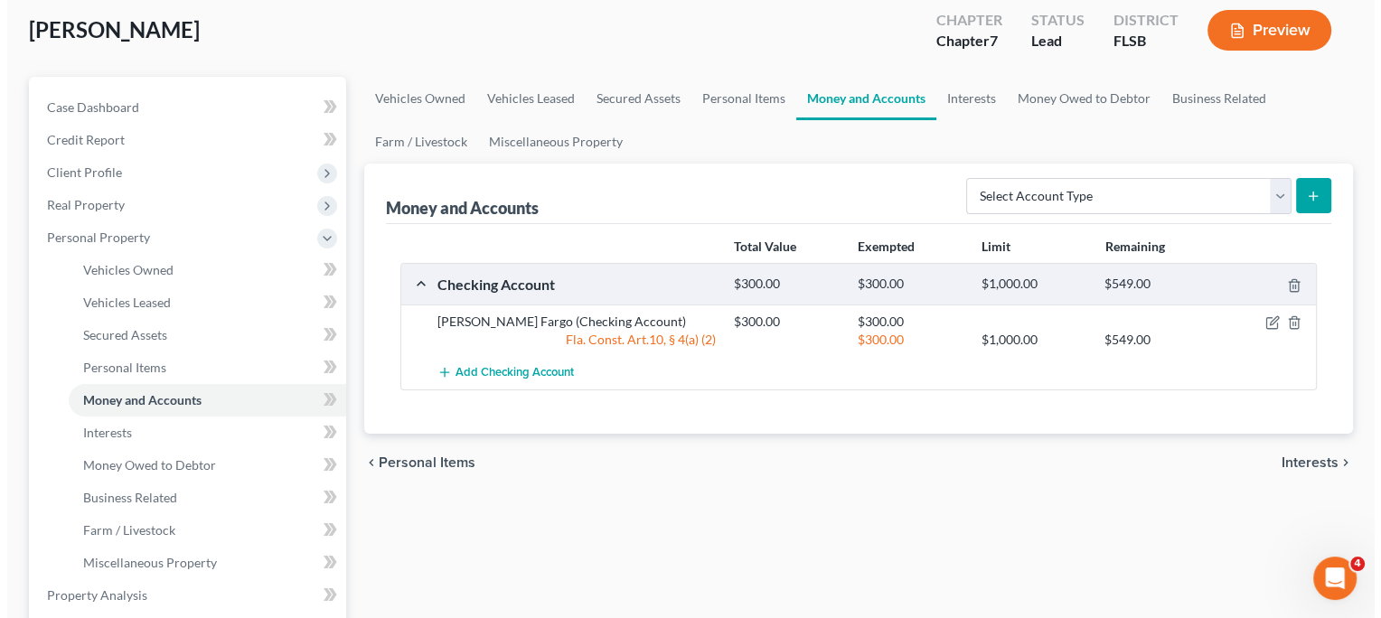
scroll to position [98, 0]
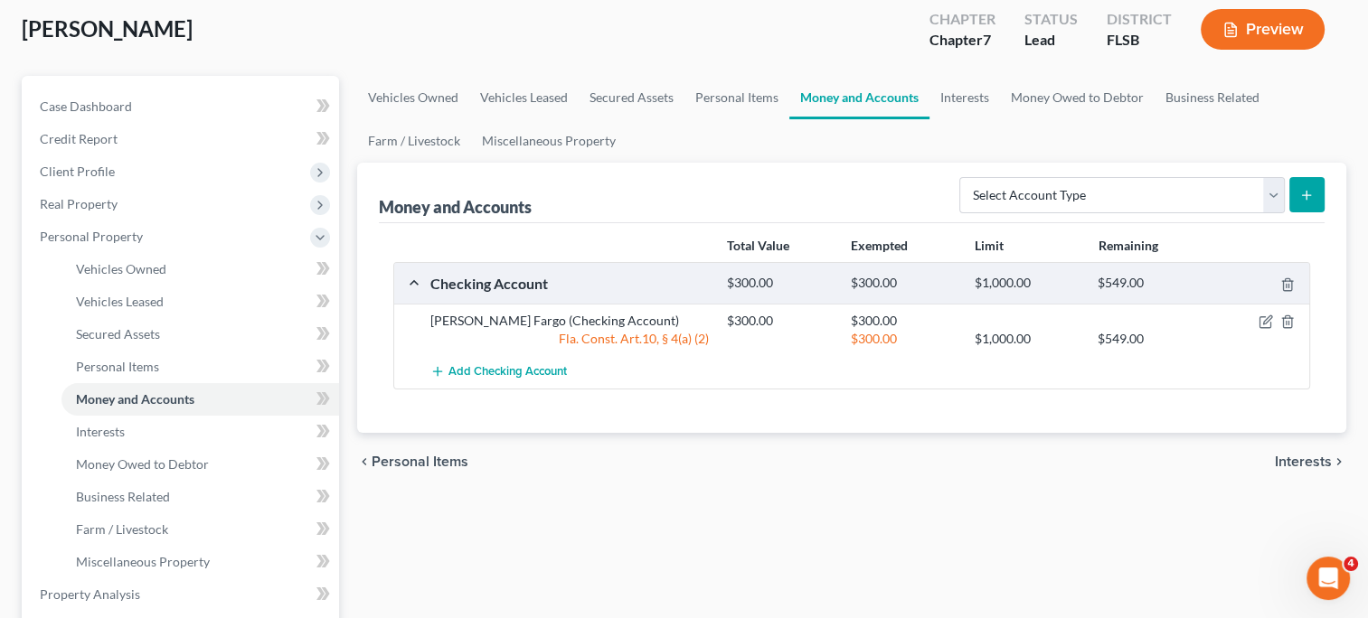
click at [1315, 200] on button "submit" at bounding box center [1306, 194] width 35 height 35
click at [1280, 197] on select "Select Account Type Brokerage Cash on Hand Certificates of Deposit Checking Acc…" at bounding box center [1121, 195] width 325 height 36
select select "cash_on_hand"
click at [963, 177] on select "Select Account Type Brokerage Cash on Hand Certificates of Deposit Checking Acc…" at bounding box center [1121, 195] width 325 height 36
click at [1298, 188] on button "submit" at bounding box center [1306, 194] width 35 height 35
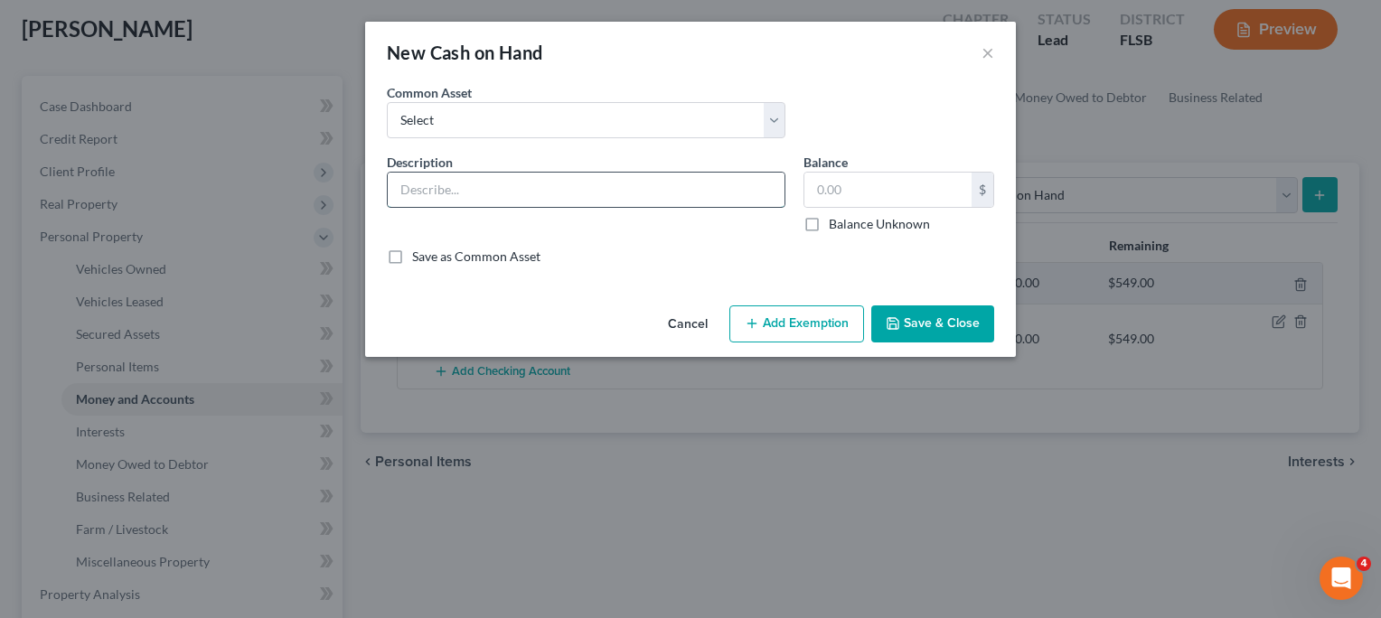
click at [516, 184] on input "text" at bounding box center [586, 190] width 397 height 34
type input "cash"
click at [822, 174] on input "text" at bounding box center [888, 190] width 167 height 34
type input "100"
click at [798, 319] on button "Add Exemption" at bounding box center [797, 325] width 135 height 38
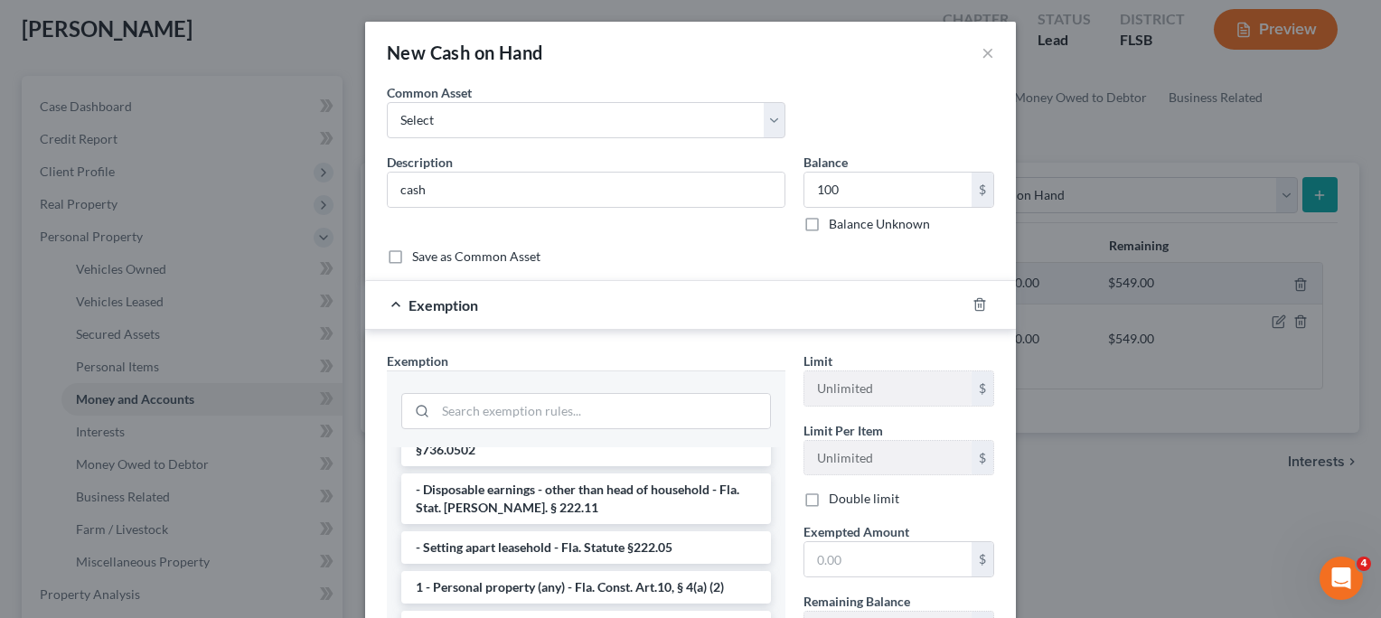
scroll to position [145, 0]
click at [668, 574] on li "1 - Personal property (any) - Fla. Const. Art.10, § 4(a) (2)" at bounding box center [586, 590] width 370 height 33
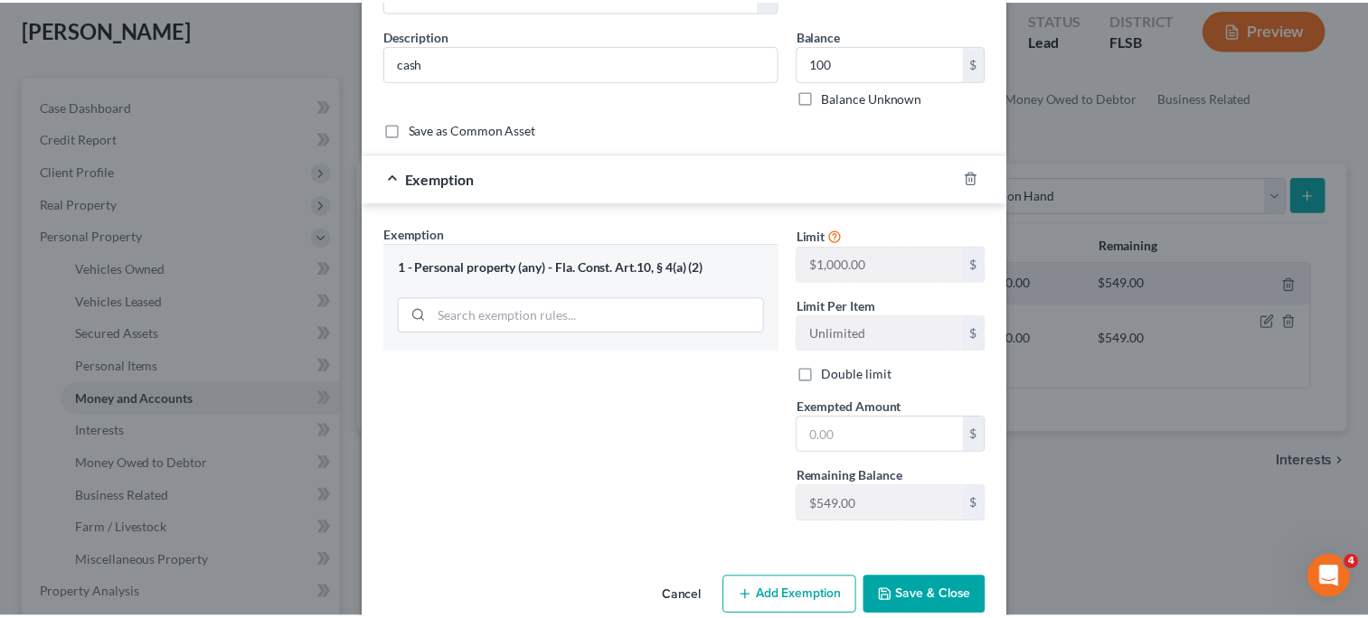
scroll to position [158, 0]
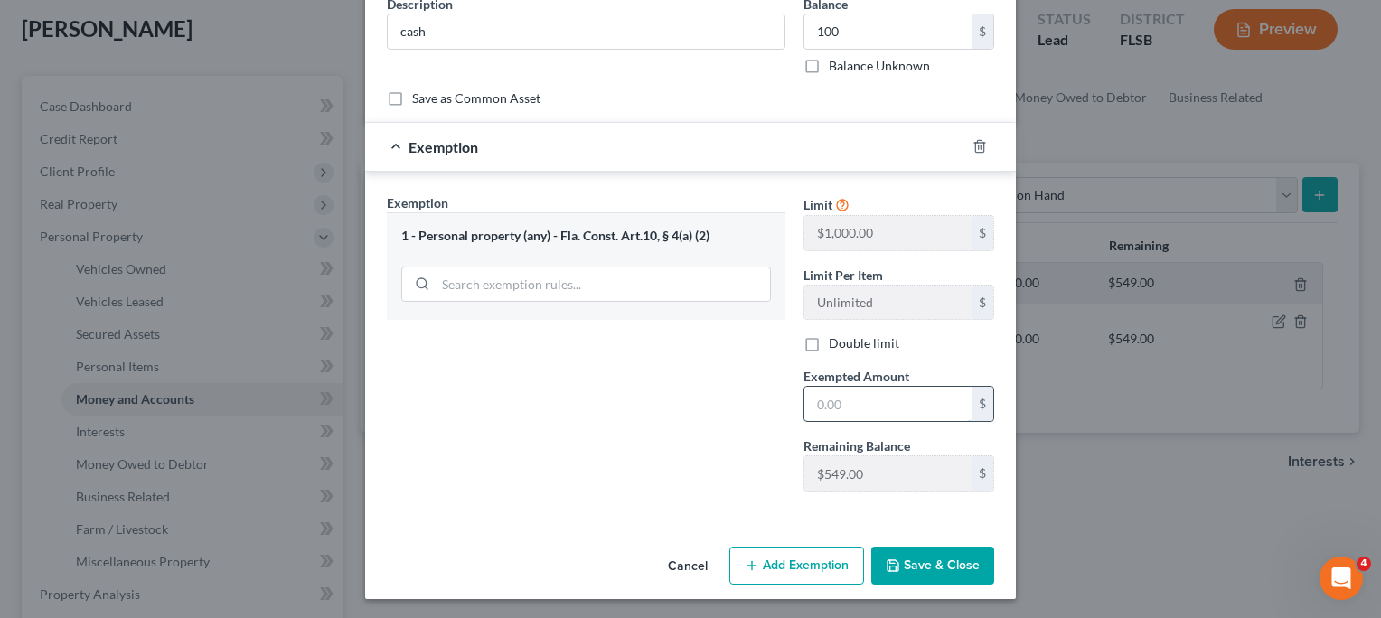
click at [814, 394] on input "text" at bounding box center [888, 404] width 167 height 34
type input "100"
click at [924, 569] on button "Save & Close" at bounding box center [933, 566] width 123 height 38
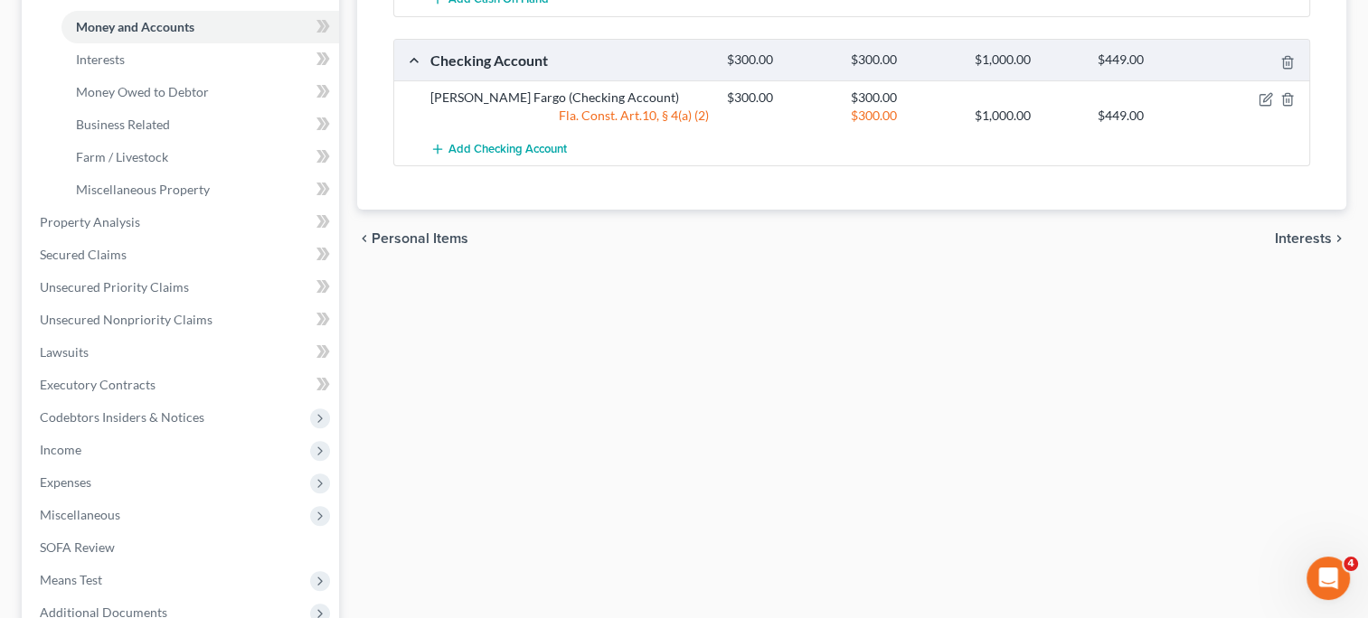
scroll to position [666, 0]
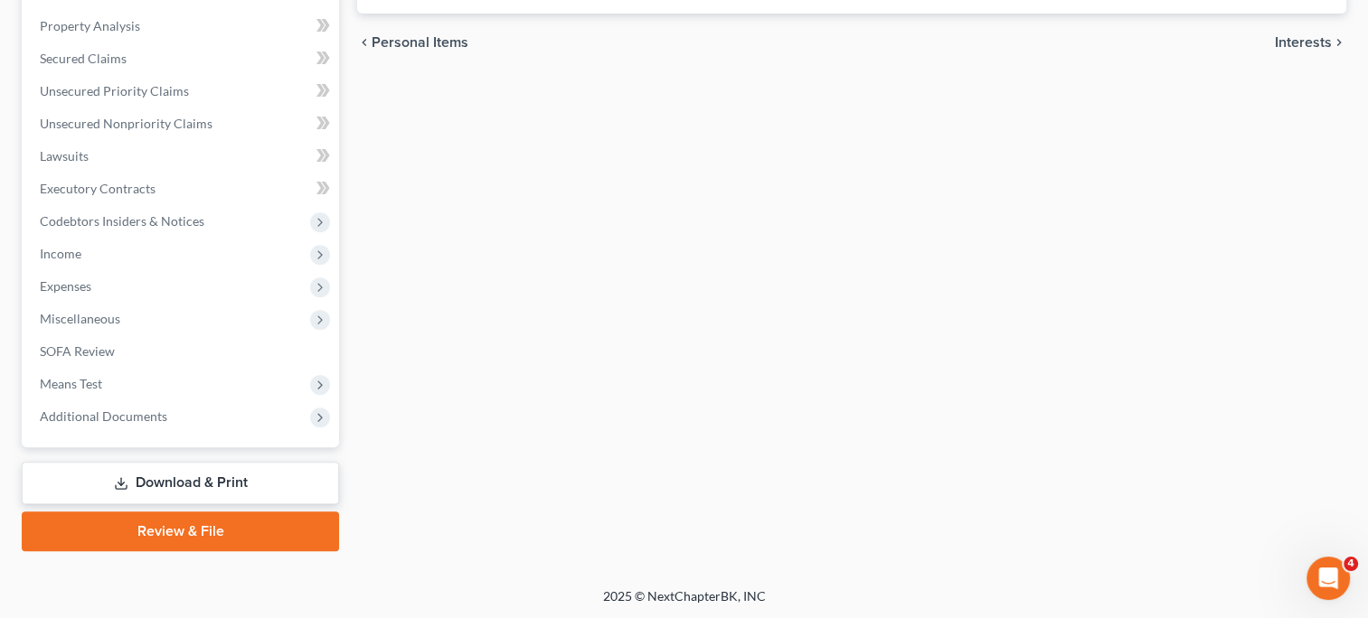
click at [304, 480] on link "Download & Print" at bounding box center [180, 483] width 317 height 42
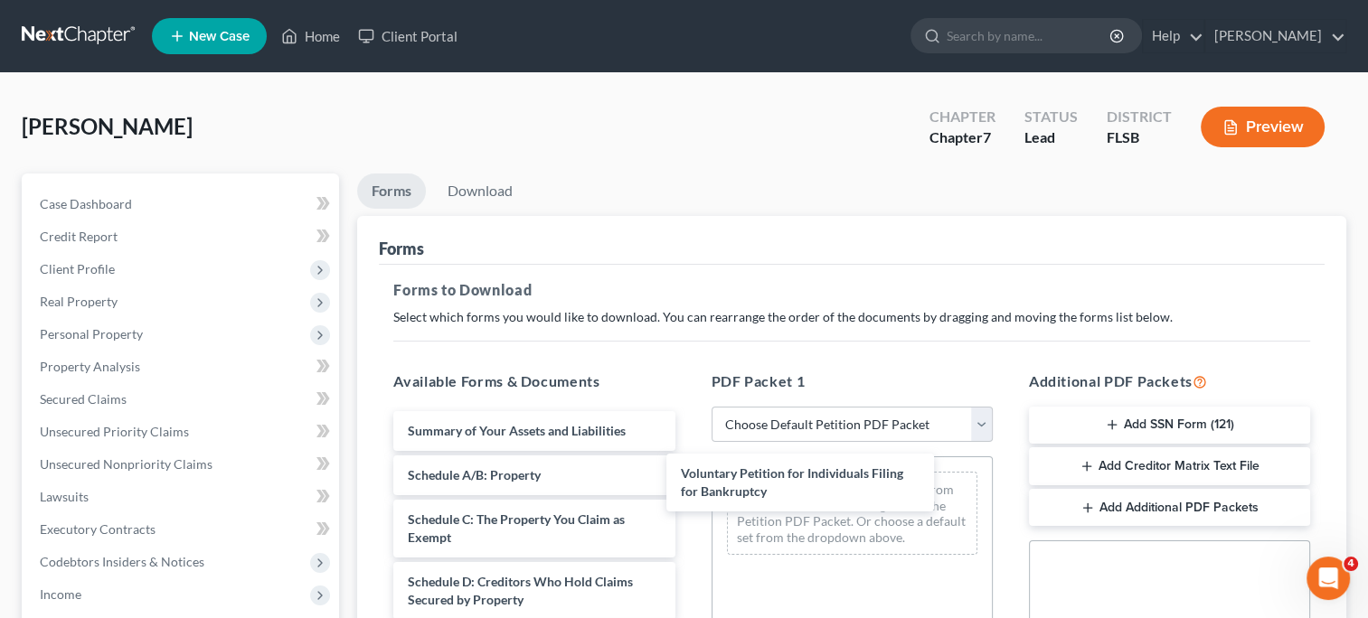
drag, startPoint x: 511, startPoint y: 431, endPoint x: 805, endPoint y: 486, distance: 299.0
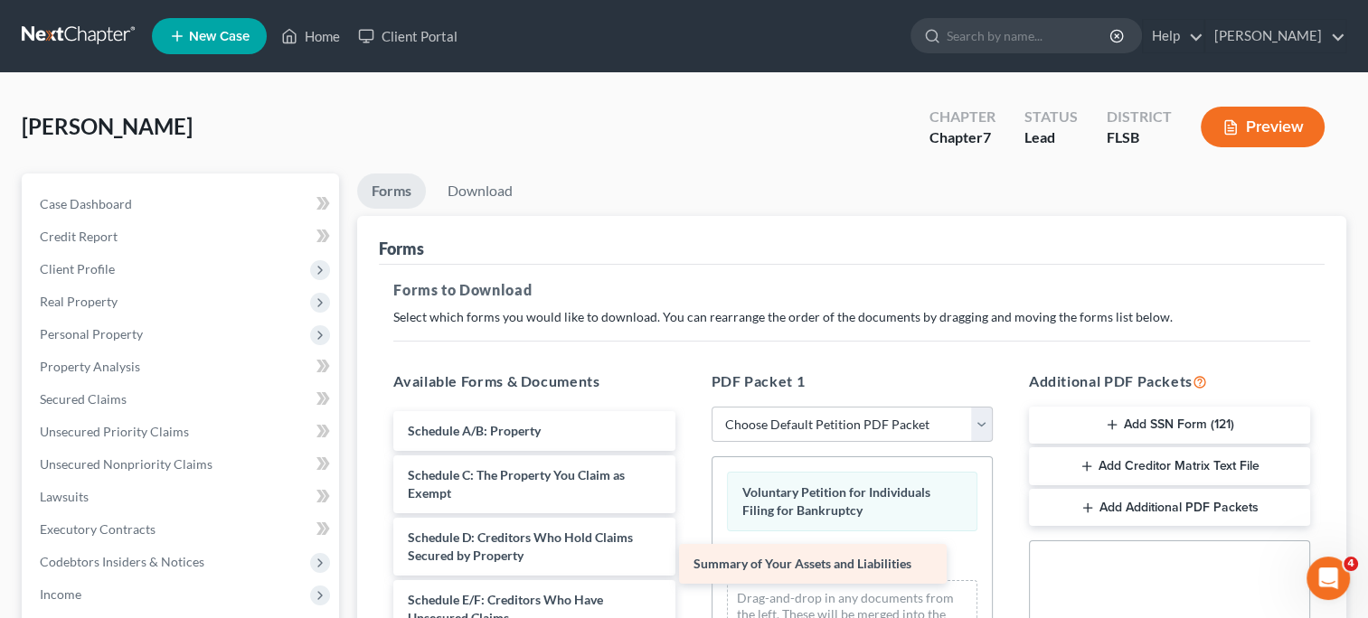
drag, startPoint x: 568, startPoint y: 422, endPoint x: 872, endPoint y: 554, distance: 331.2
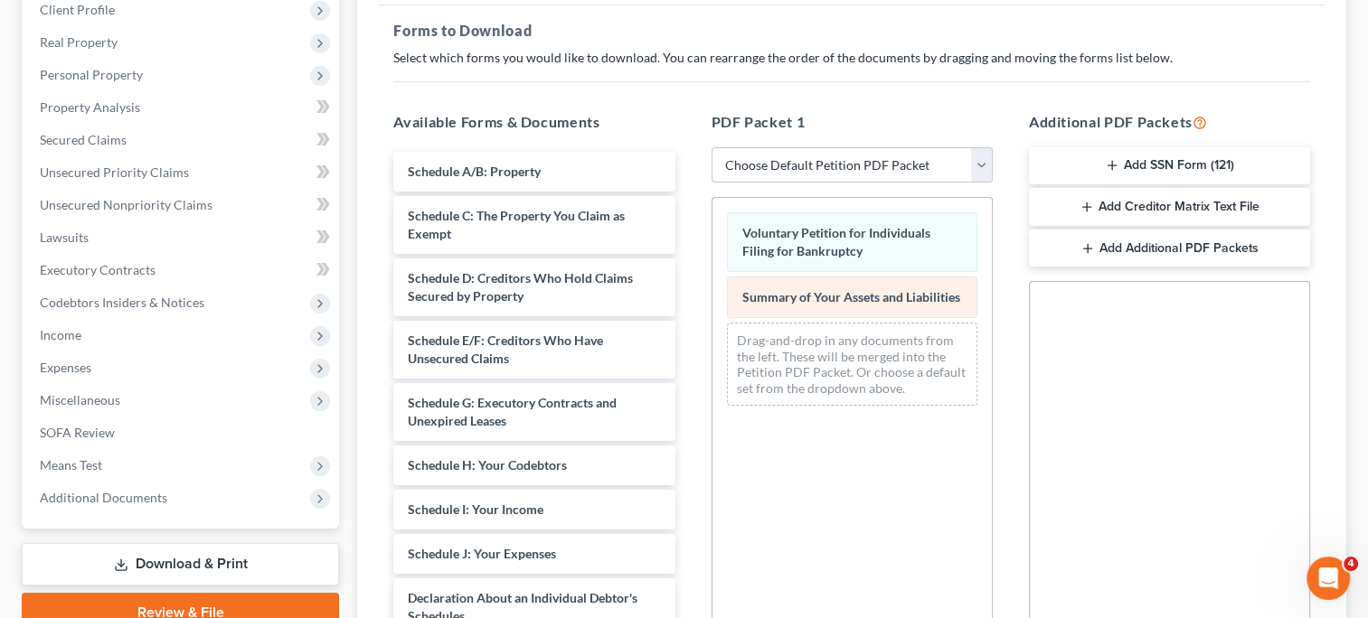
scroll to position [260, 0]
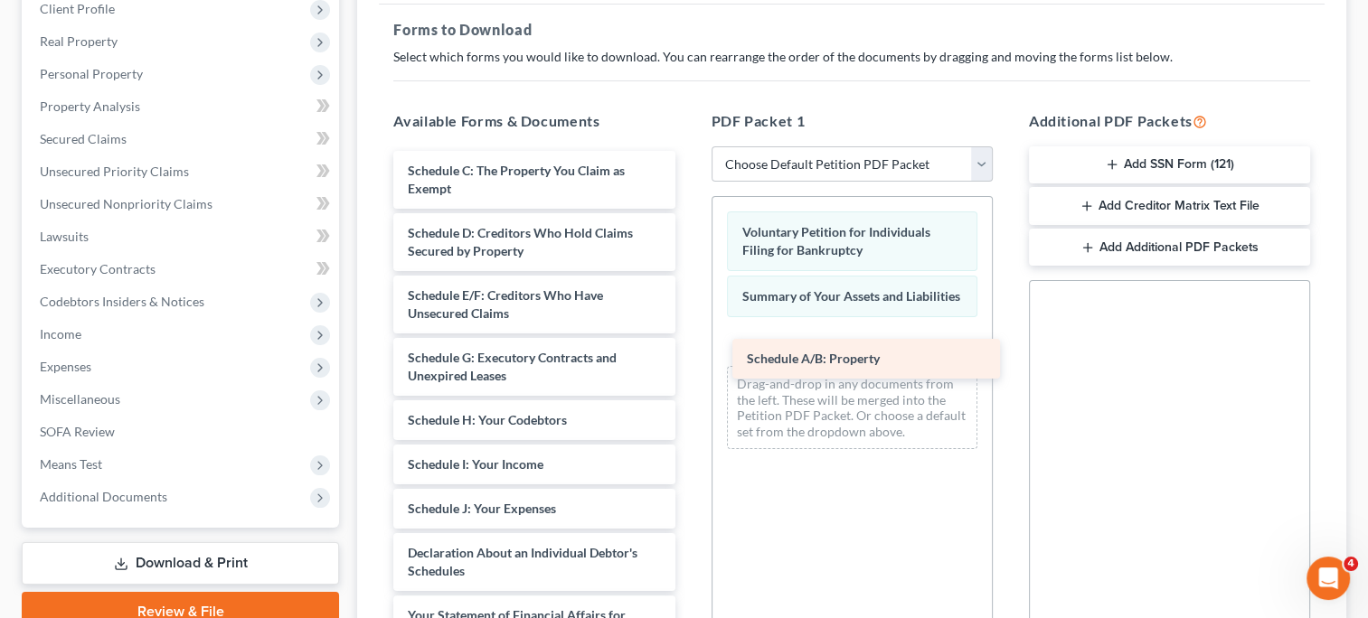
drag, startPoint x: 495, startPoint y: 166, endPoint x: 834, endPoint y: 356, distance: 388.6
click at [689, 356] on div "Schedule A/B: Property Schedule A/B: Property Schedule C: The Property You Clai…" at bounding box center [534, 593] width 310 height 885
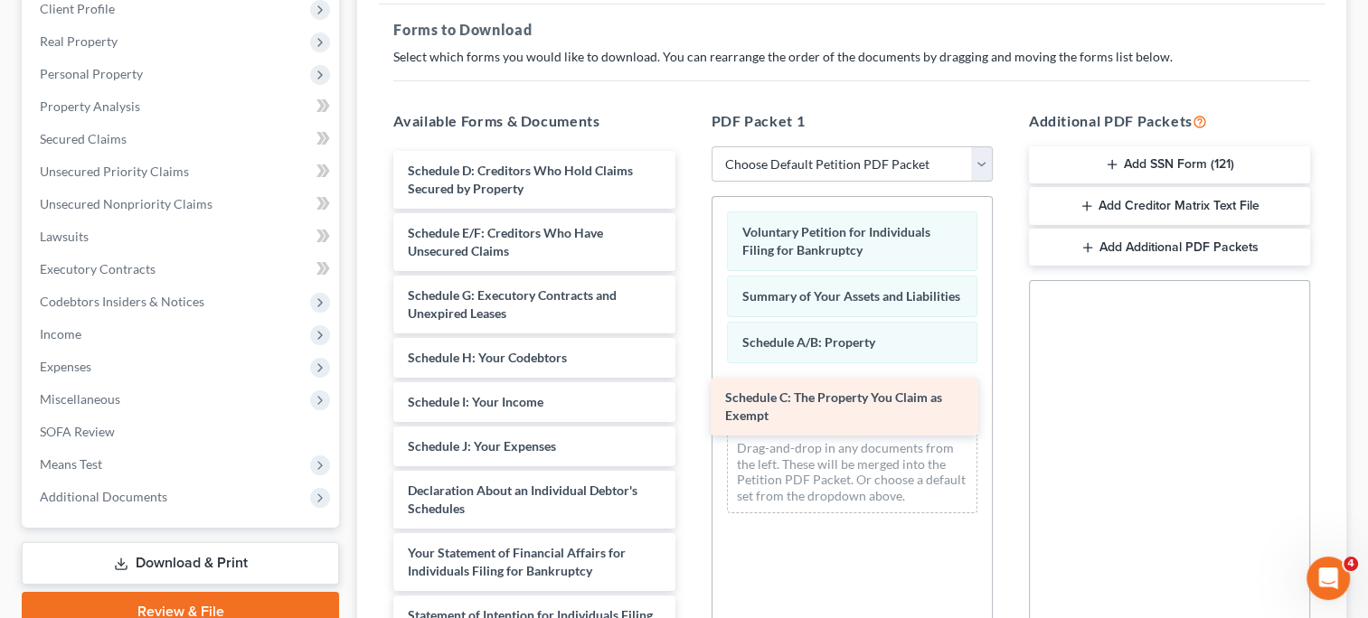
drag, startPoint x: 532, startPoint y: 168, endPoint x: 849, endPoint y: 397, distance: 391.2
click at [689, 397] on div "Schedule C: The Property You Claim as Exempt Schedule C: The Property You Claim…" at bounding box center [534, 562] width 310 height 823
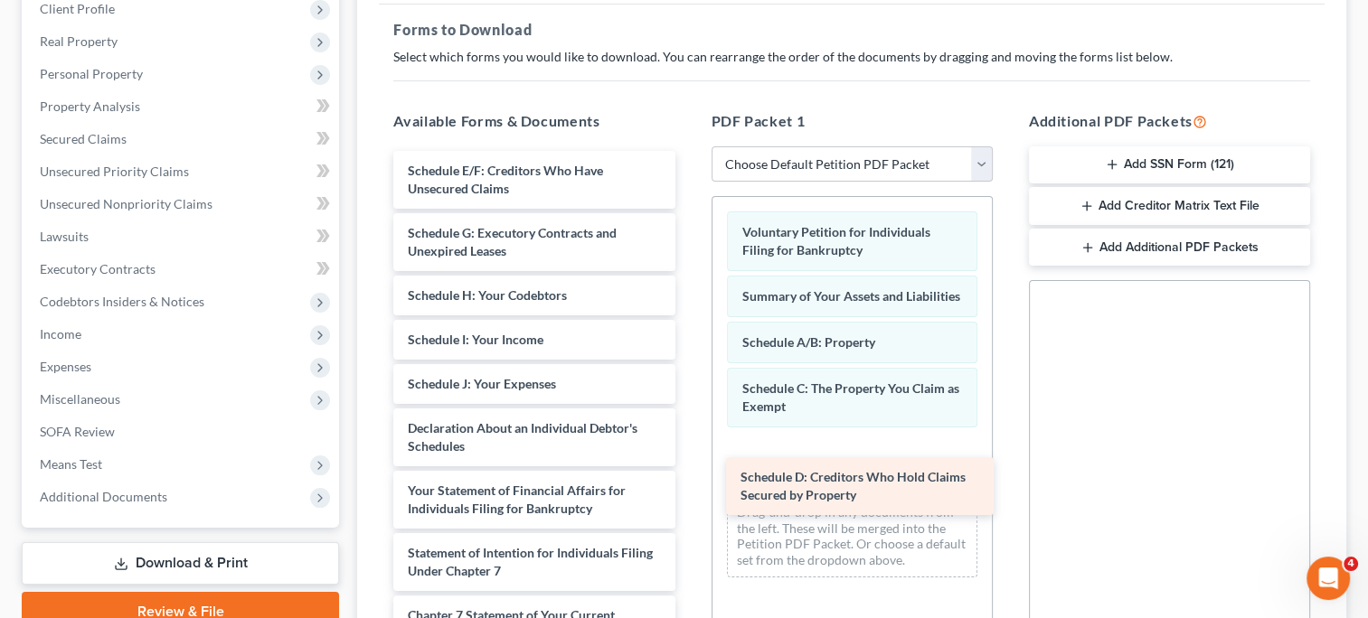
drag, startPoint x: 440, startPoint y: 173, endPoint x: 770, endPoint y: 467, distance: 442.4
click at [689, 467] on div "Schedule D: Creditors Who Hold Claims Secured by Property Schedule D: Creditors…" at bounding box center [534, 531] width 310 height 760
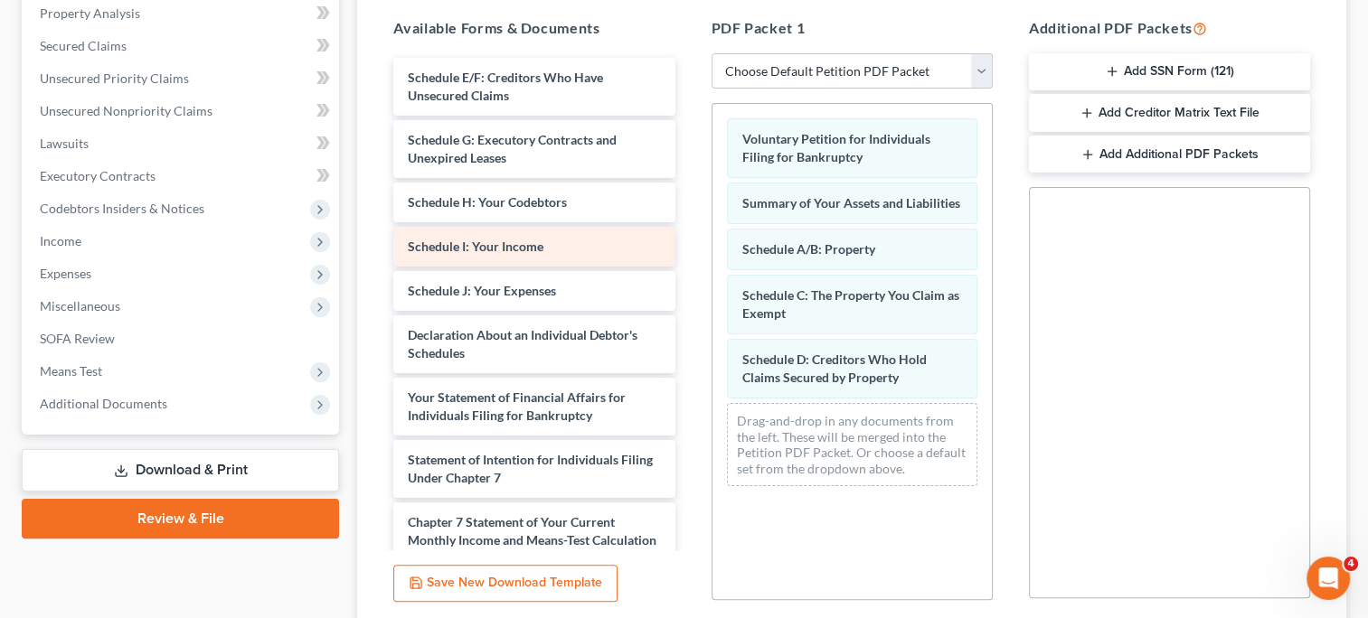
scroll to position [350, 0]
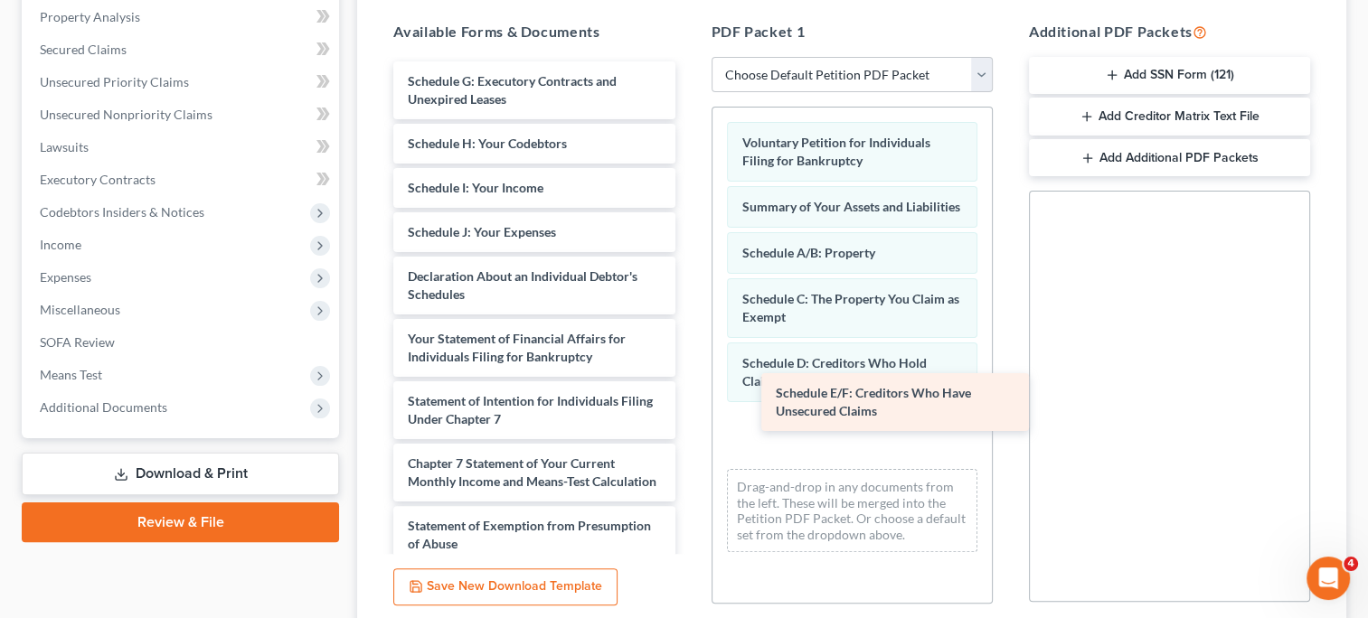
drag, startPoint x: 413, startPoint y: 87, endPoint x: 781, endPoint y: 401, distance: 483.5
click at [689, 401] on div "Schedule E/F: Creditors Who Have Unsecured Claims Schedule E/F: Creditors Who H…" at bounding box center [534, 410] width 310 height 698
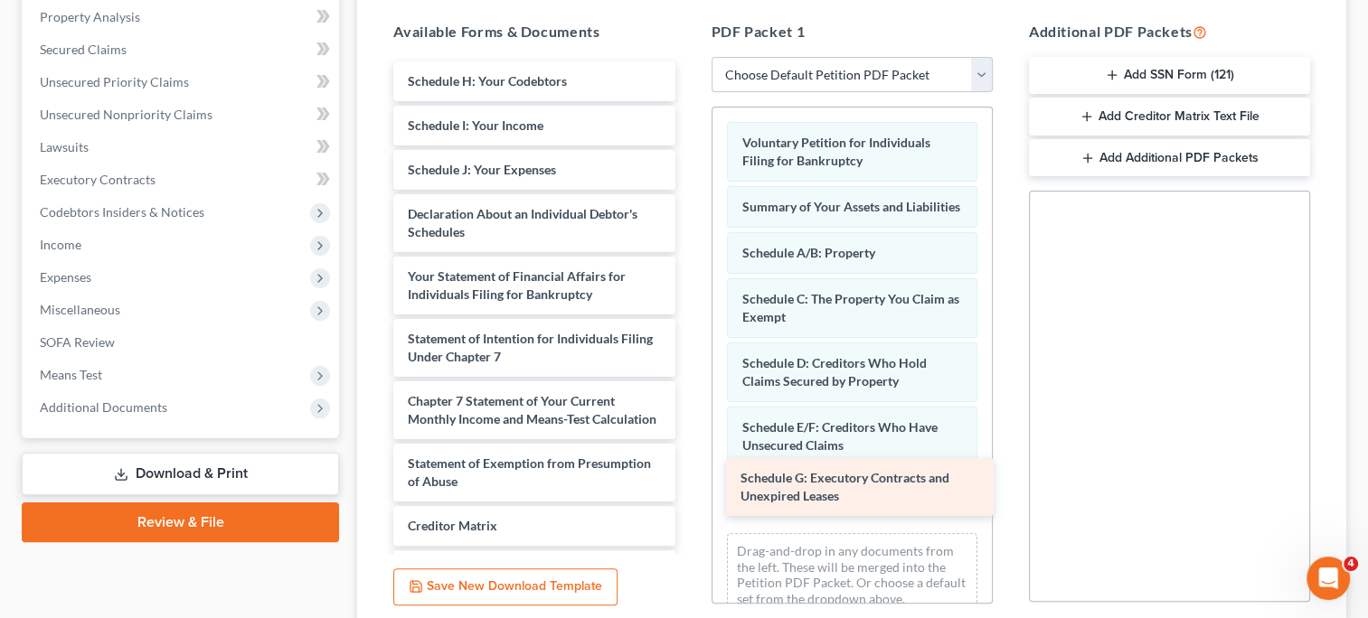
drag, startPoint x: 430, startPoint y: 88, endPoint x: 763, endPoint y: 485, distance: 518.6
click at [689, 485] on div "Schedule G: Executory Contracts and Unexpired Leases Schedule G: Executory Cont…" at bounding box center [534, 379] width 310 height 636
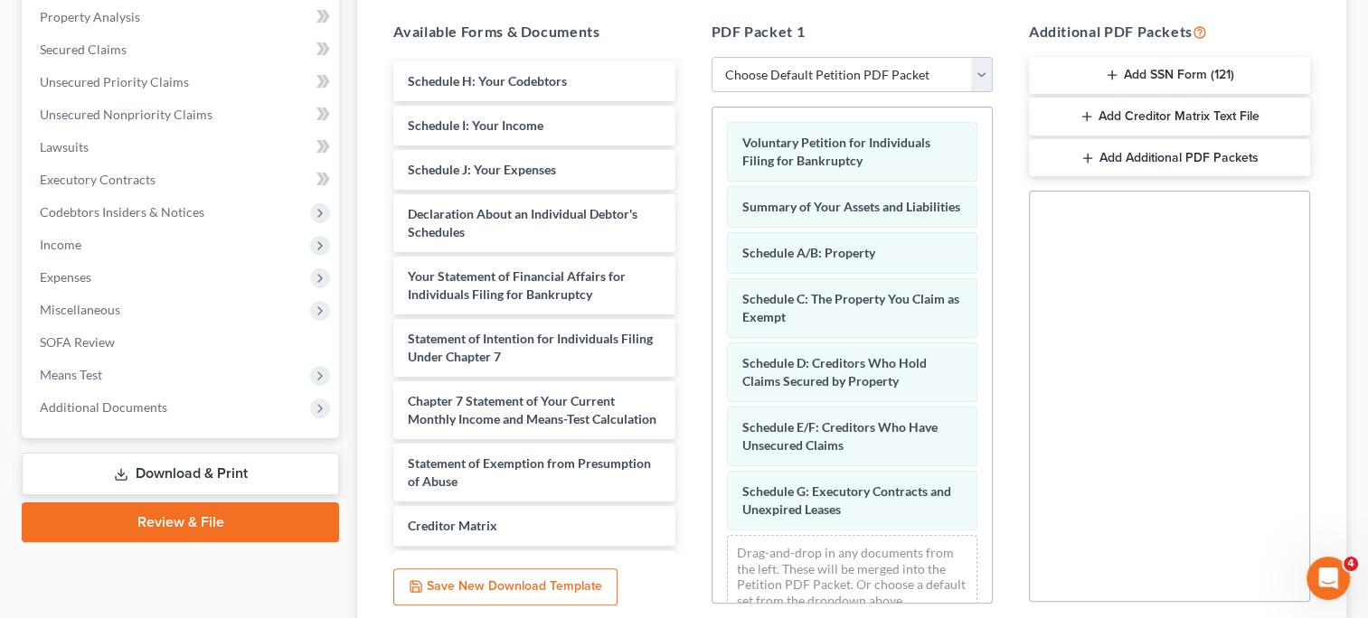
scroll to position [43, 0]
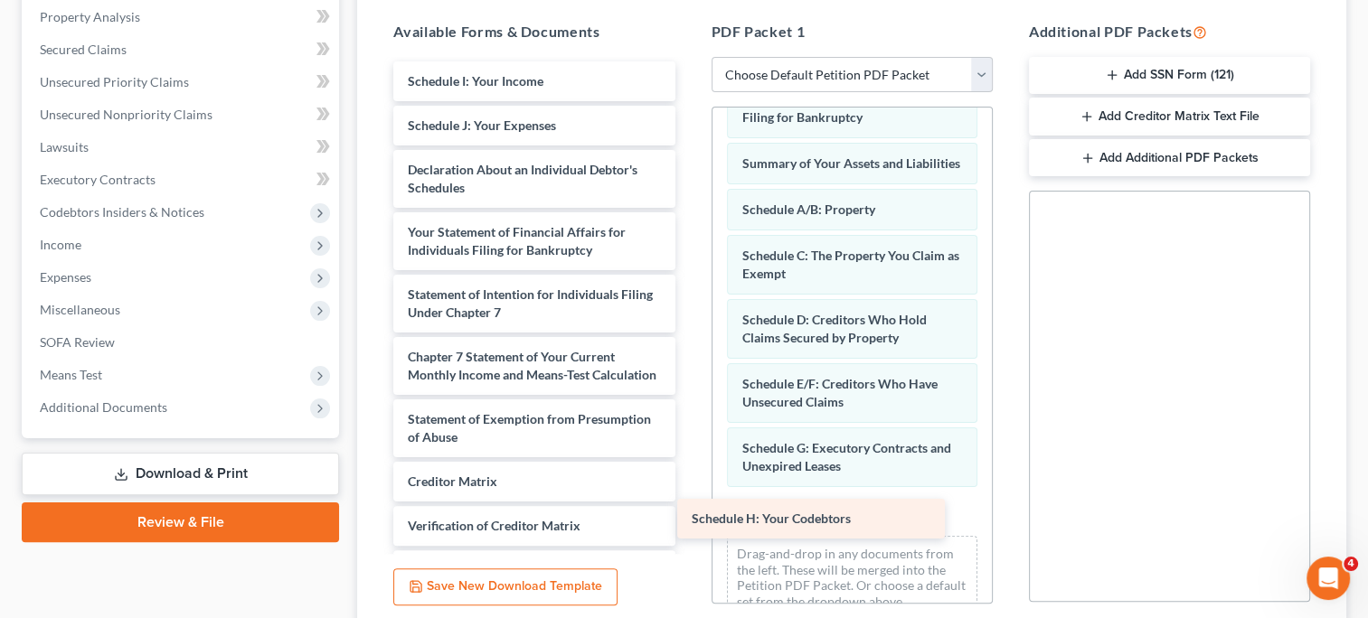
drag, startPoint x: 405, startPoint y: 81, endPoint x: 689, endPoint y: 521, distance: 523.1
click at [689, 521] on div "Schedule H: Your Codebtors Schedule H: Your Codebtors Schedule I: Your Income S…" at bounding box center [534, 356] width 310 height 591
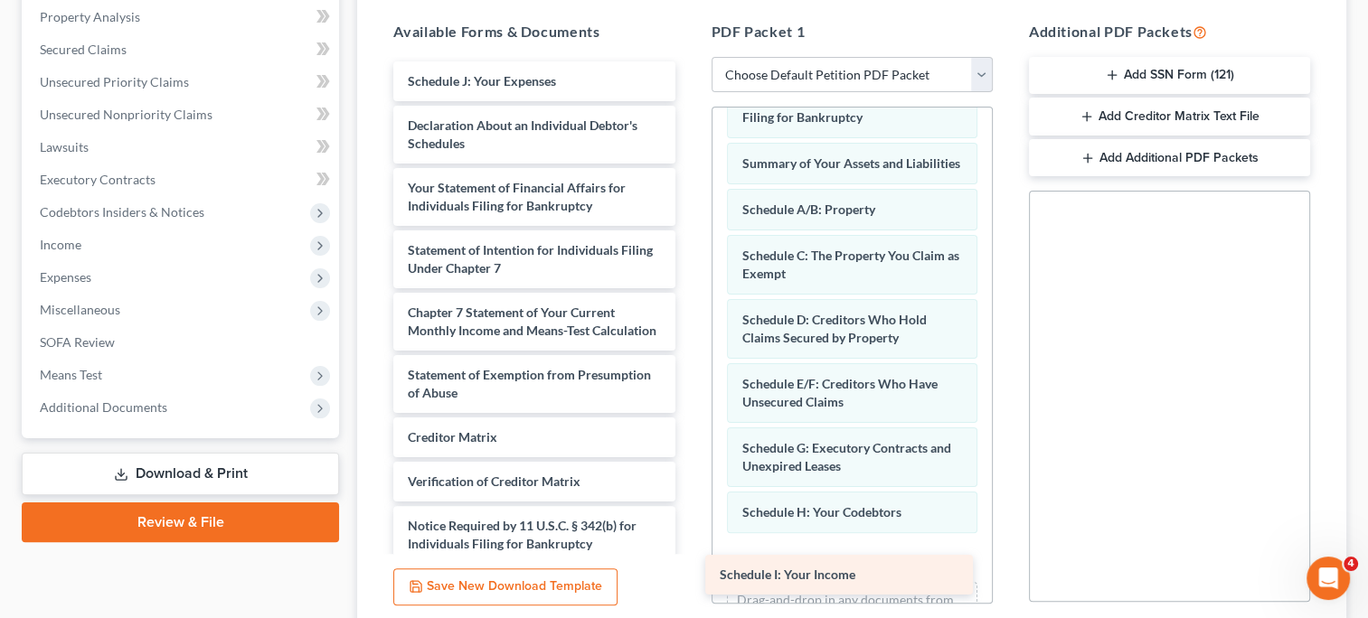
drag, startPoint x: 438, startPoint y: 82, endPoint x: 750, endPoint y: 577, distance: 584.7
click at [689, 577] on div "Schedule I: Your Income Schedule I: Your Income Schedule J: Your Expenses Decla…" at bounding box center [534, 334] width 310 height 547
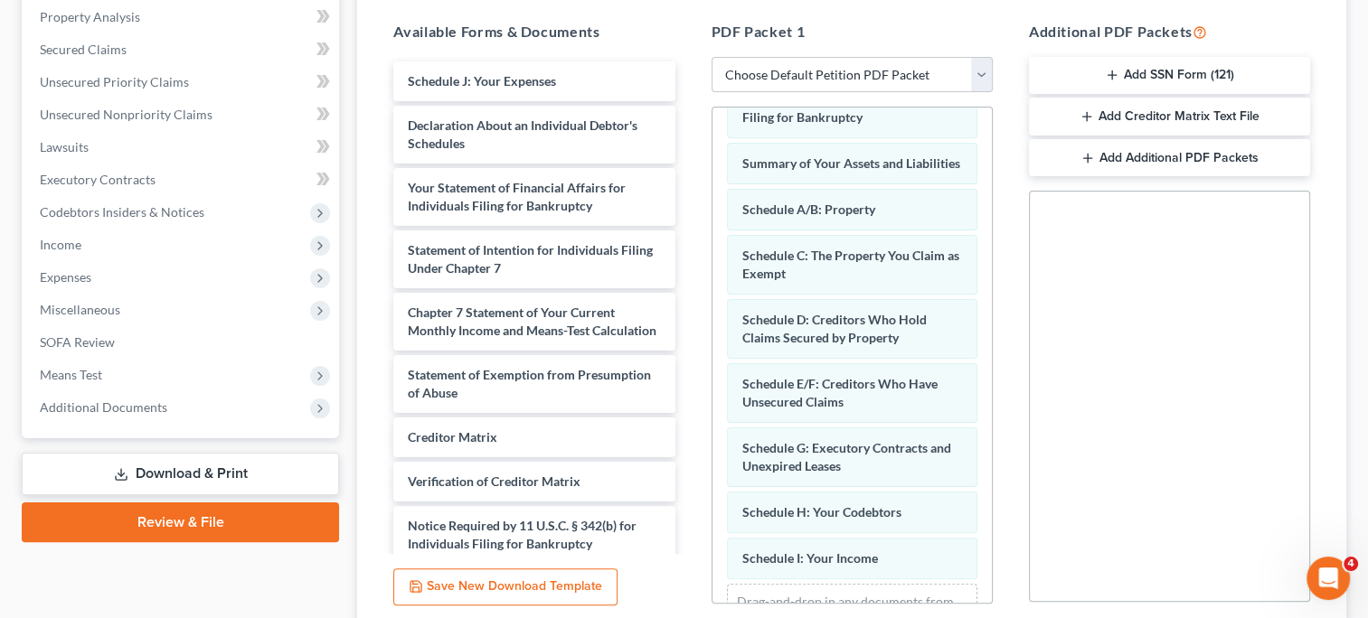
scroll to position [136, 0]
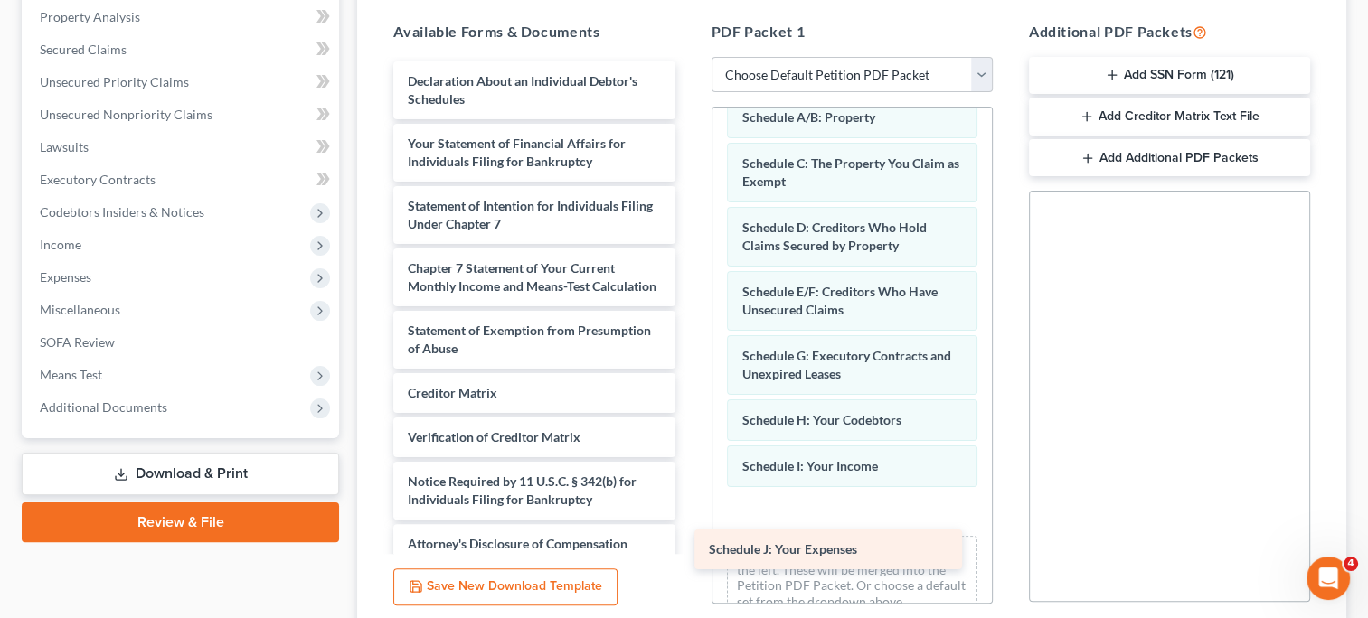
drag, startPoint x: 444, startPoint y: 78, endPoint x: 752, endPoint y: 539, distance: 554.6
click at [689, 539] on div "Schedule J: Your Expenses Schedule J: Your Expenses Declaration About an Indivi…" at bounding box center [534, 312] width 310 height 503
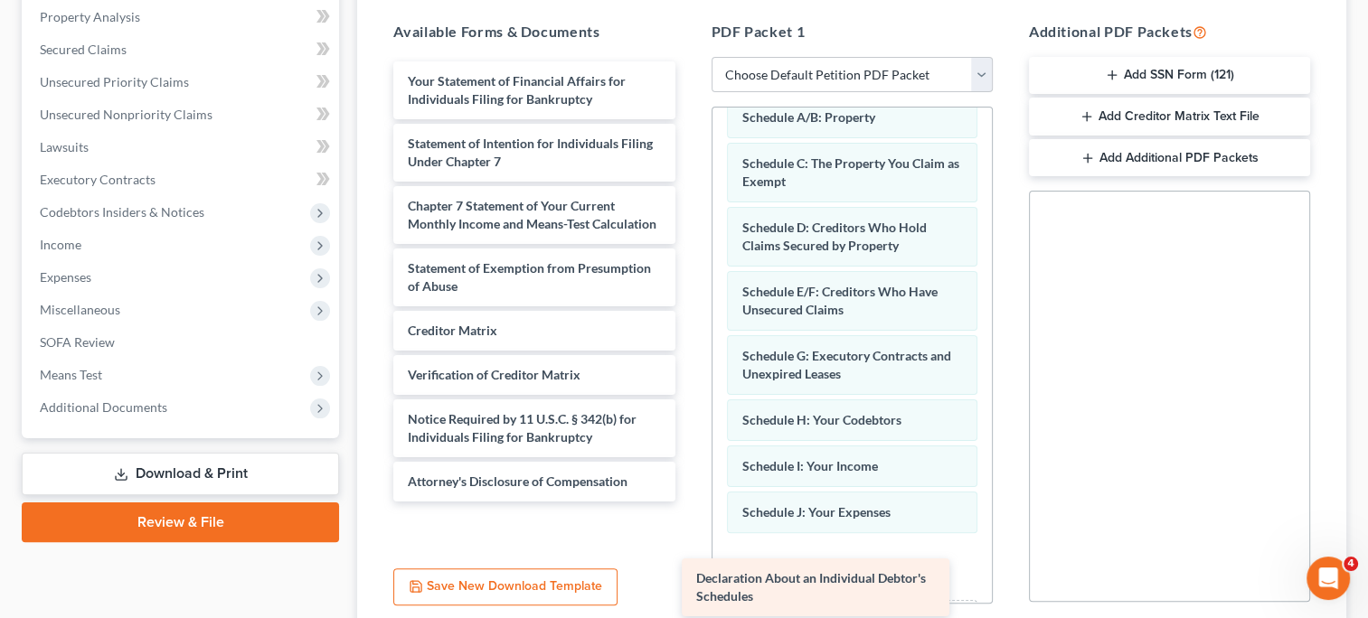
drag, startPoint x: 428, startPoint y: 85, endPoint x: 716, endPoint y: 584, distance: 576.4
click at [689, 502] on div "Declaration About an Individual Debtor's Schedules Declaration About an Individ…" at bounding box center [534, 281] width 310 height 440
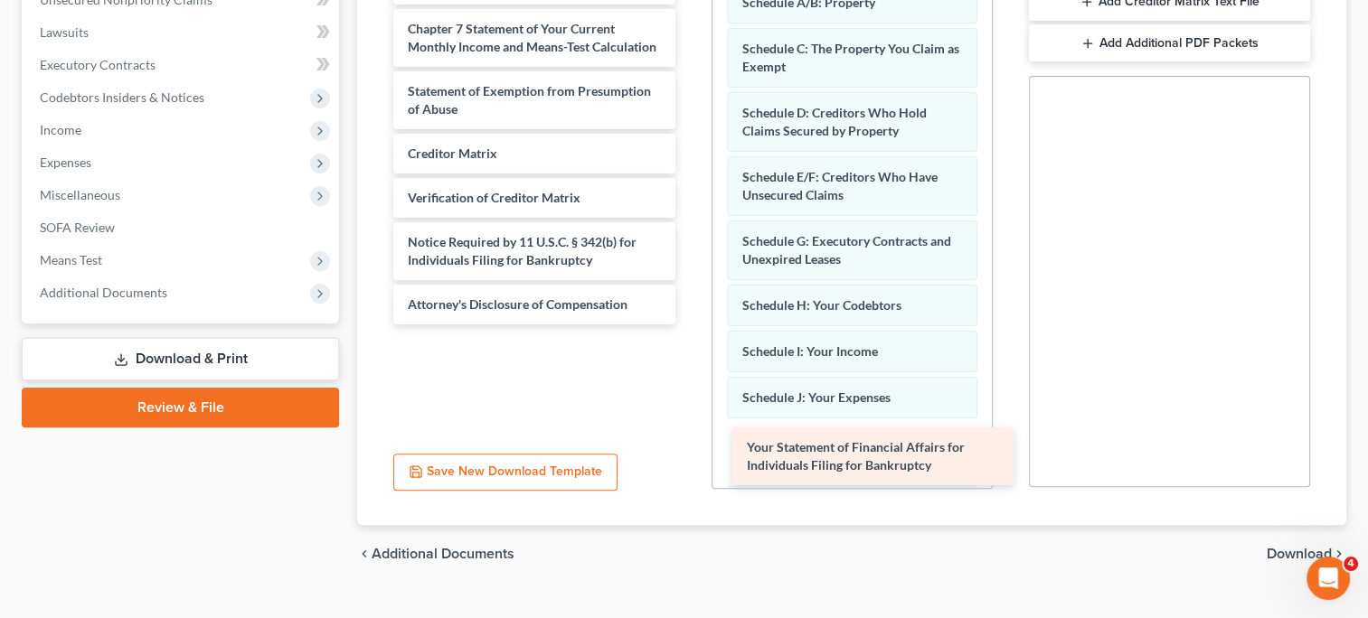
scroll to position [496, 0]
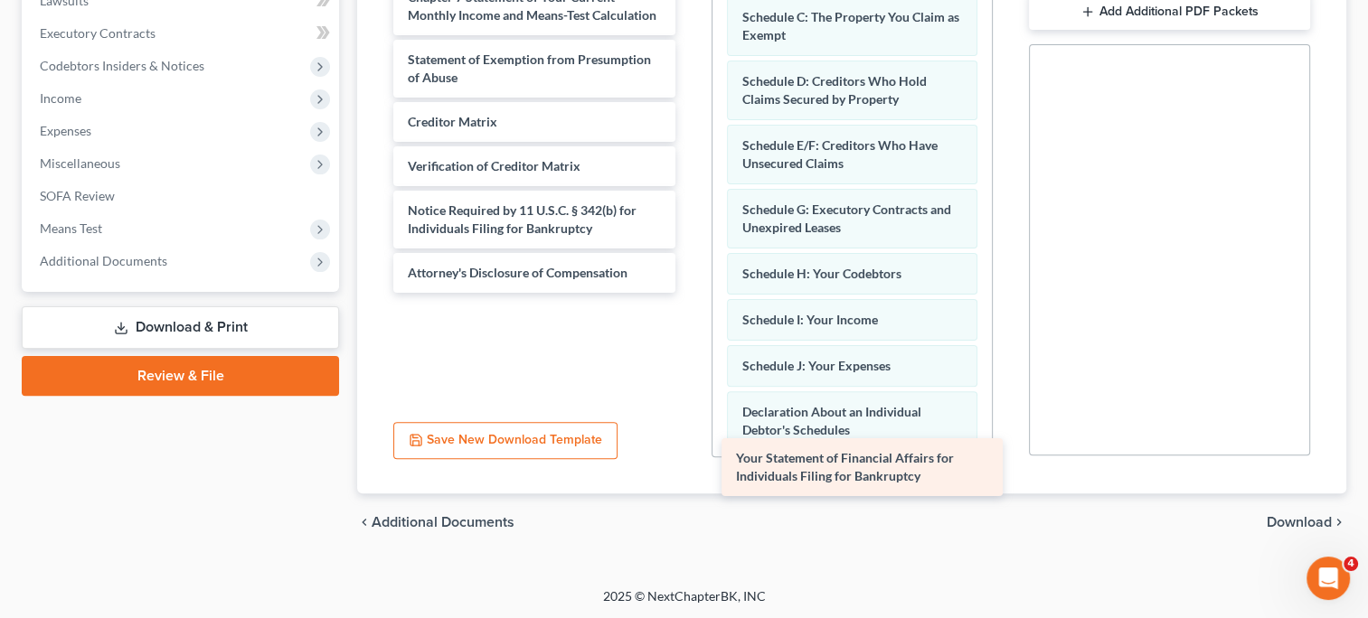
click at [753, 461] on span "Your Statement of Financial Affairs for Individuals Filing for Bankruptcy" at bounding box center [845, 466] width 218 height 33
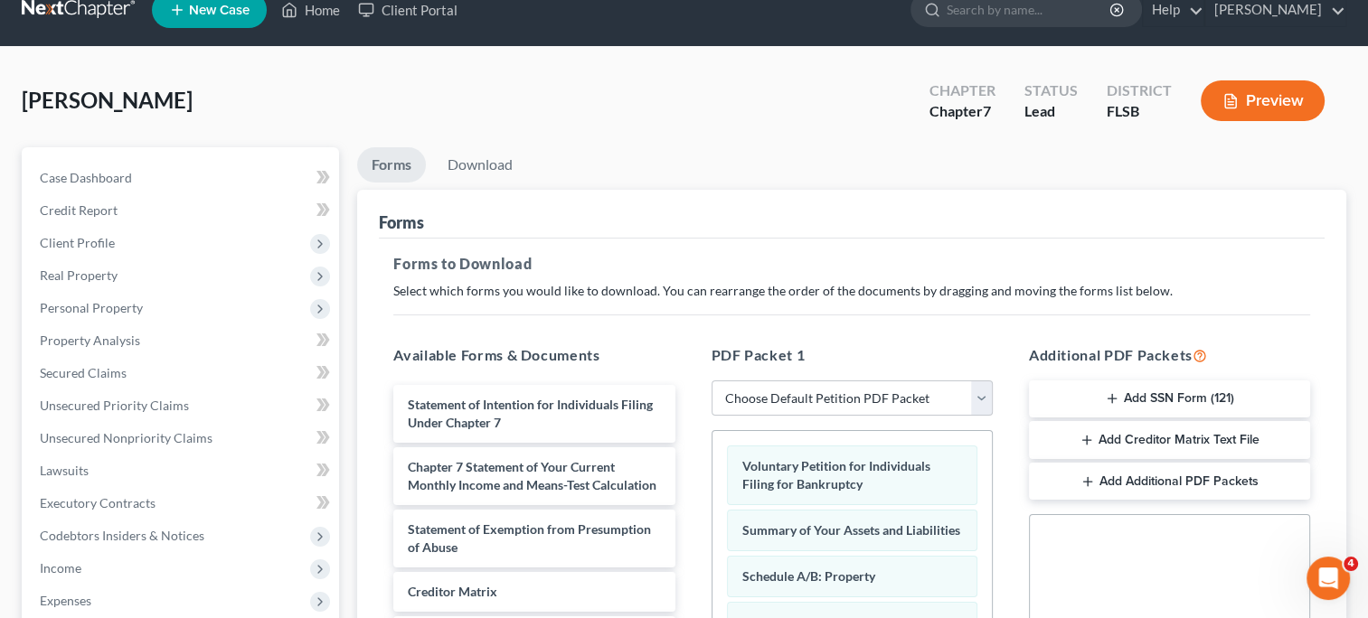
scroll to position [0, 0]
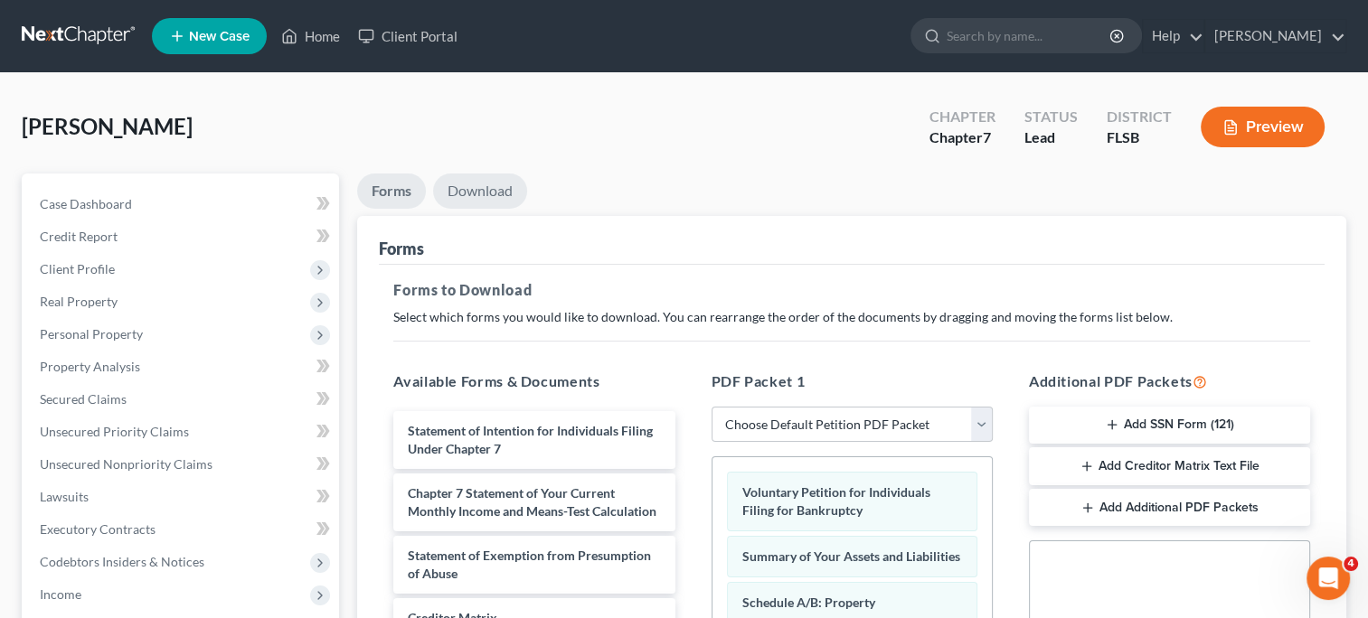
click at [457, 184] on link "Download" at bounding box center [480, 191] width 94 height 35
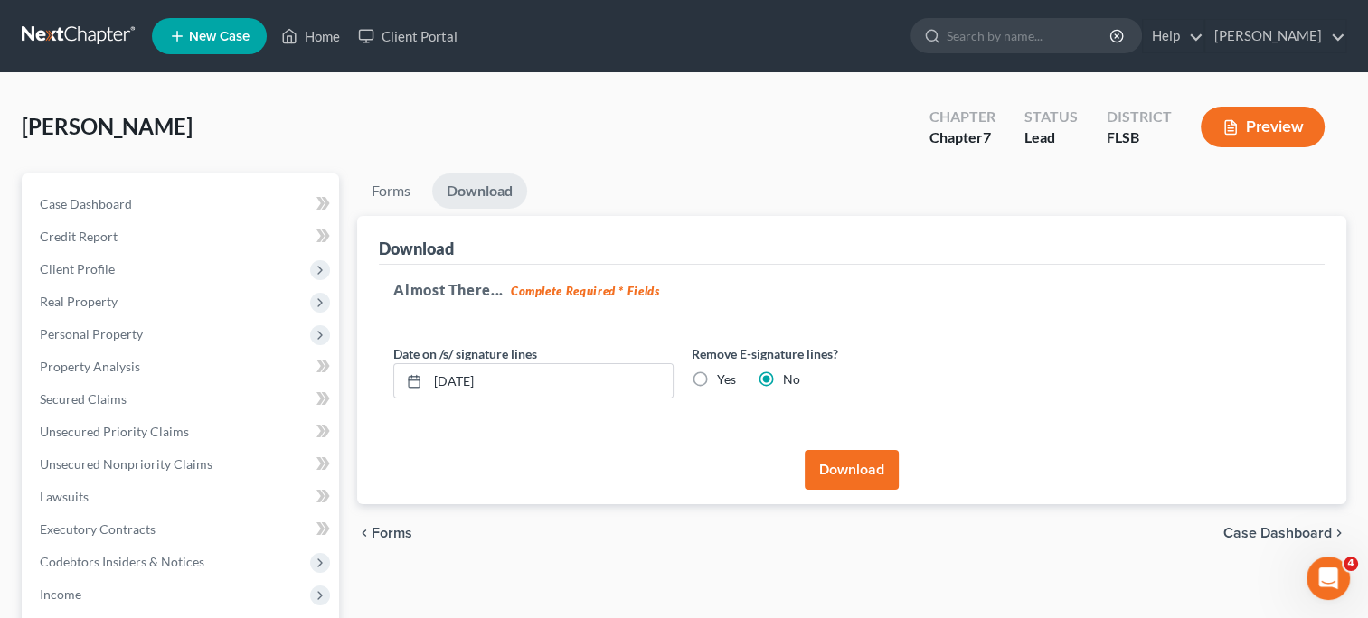
click at [846, 472] on button "Download" at bounding box center [852, 470] width 94 height 40
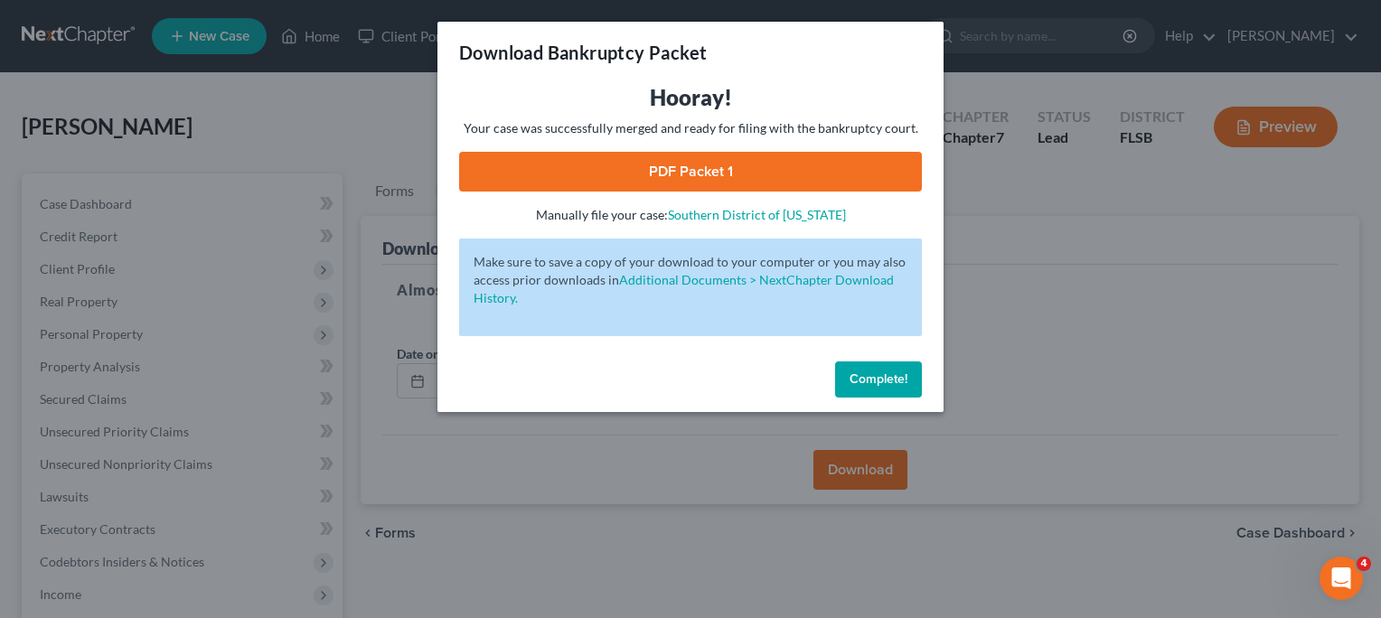
click at [628, 174] on link "PDF Packet 1" at bounding box center [690, 172] width 463 height 40
click at [861, 390] on button "Complete!" at bounding box center [878, 380] width 87 height 36
